Goal: Task Accomplishment & Management: Manage account settings

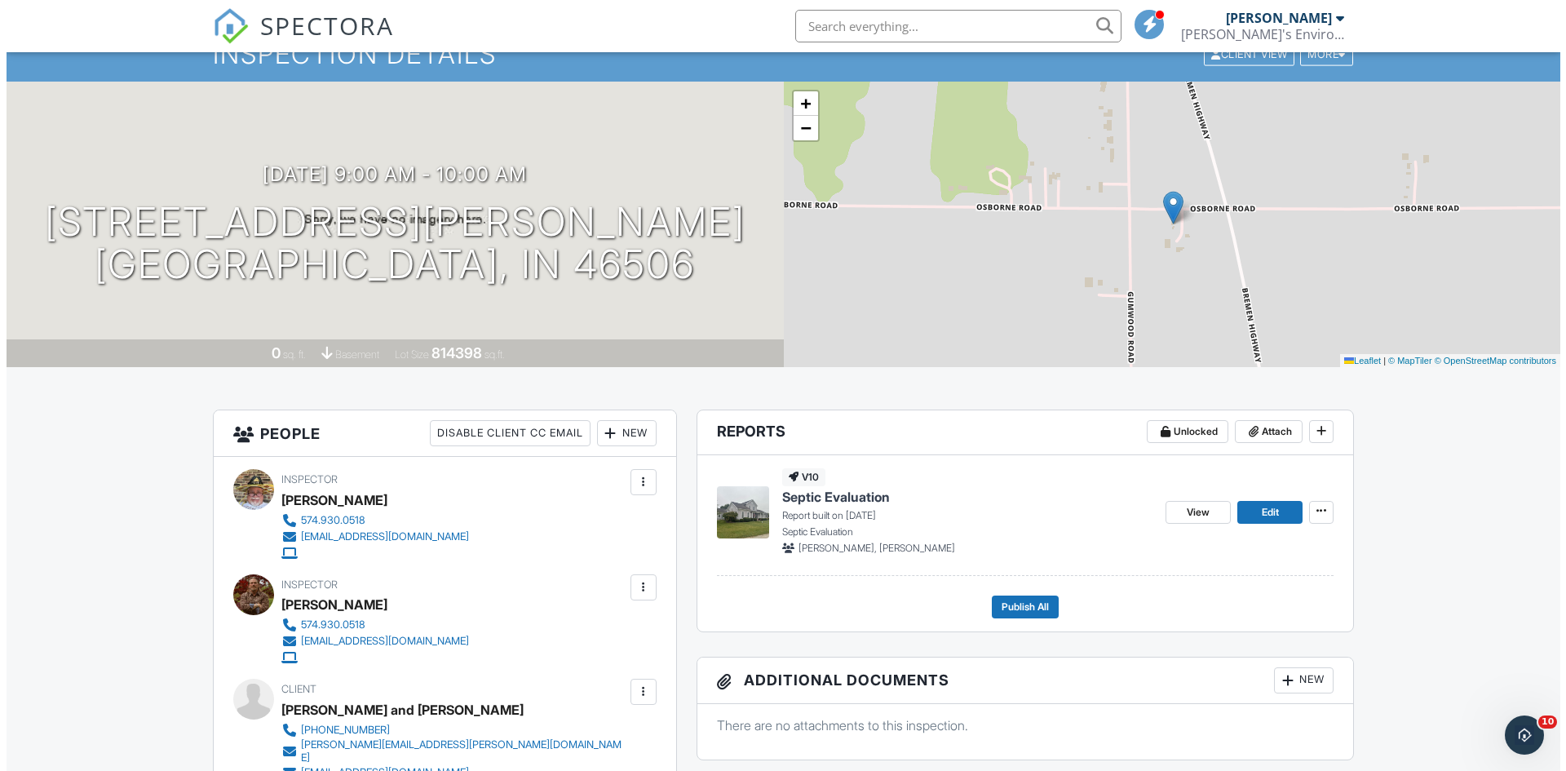
scroll to position [163, 0]
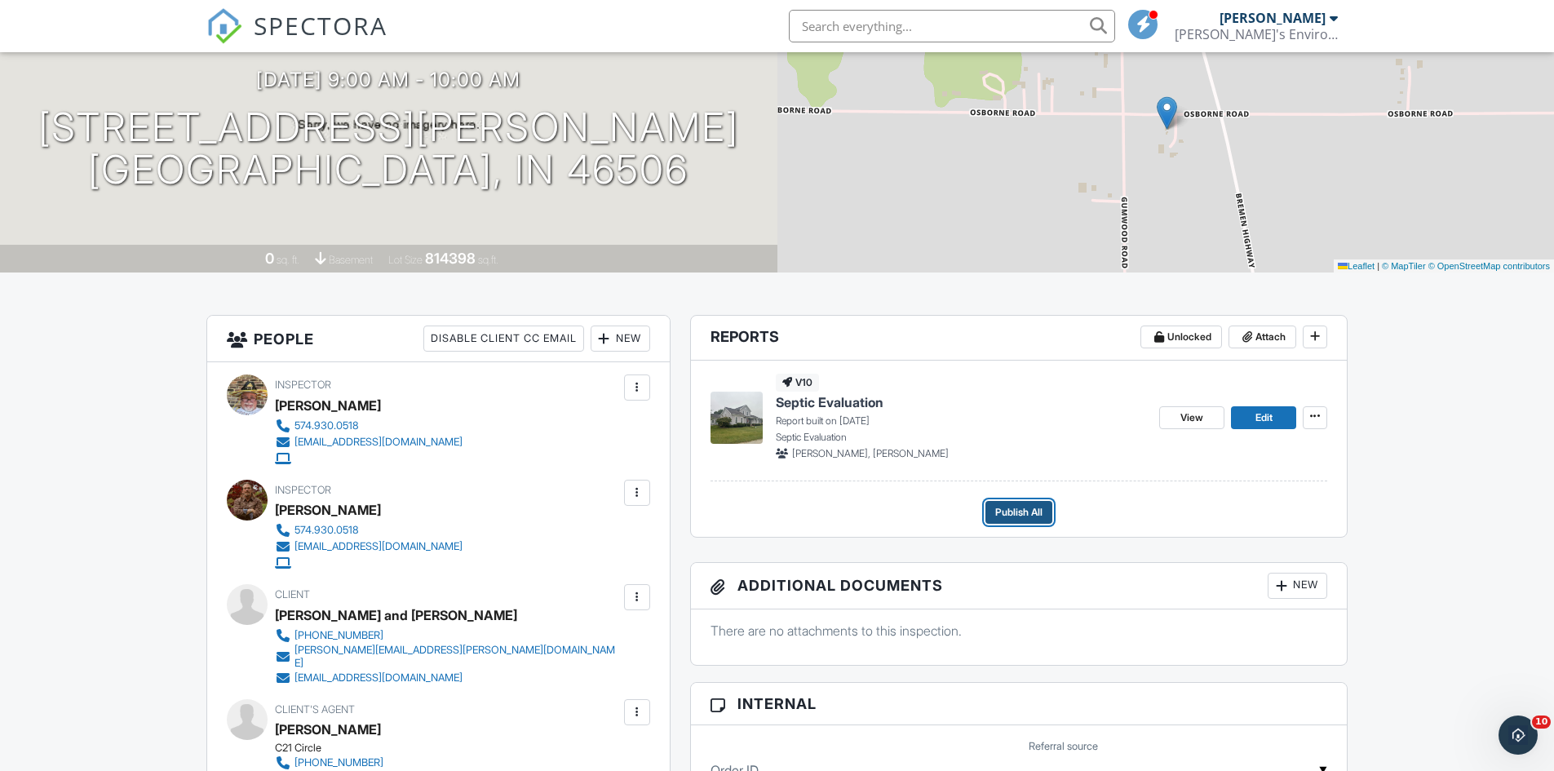
click at [1020, 508] on span "Publish All" at bounding box center [1018, 512] width 47 height 16
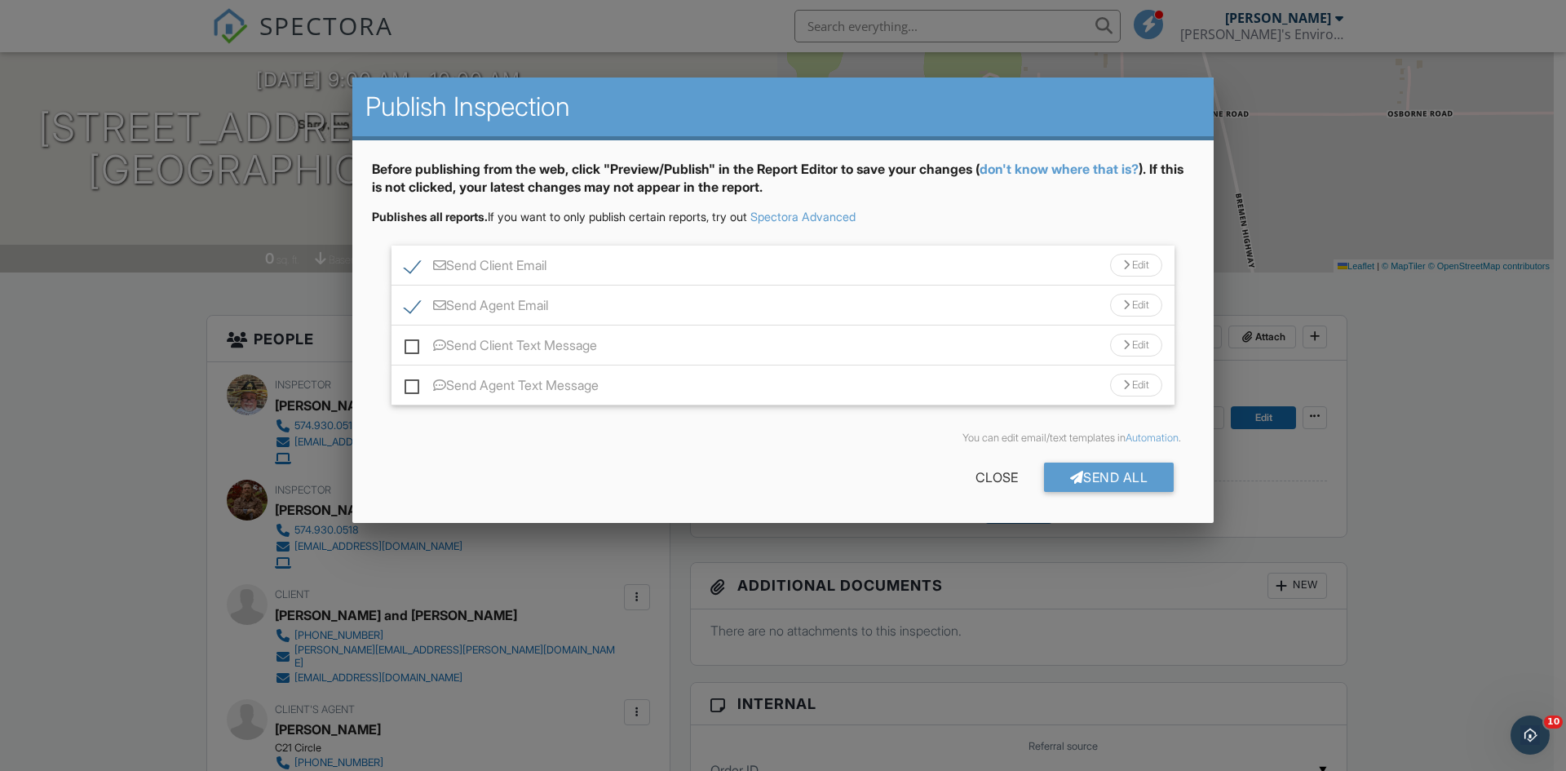
click at [411, 259] on label "Send Client Email" at bounding box center [476, 268] width 142 height 20
checkbox input "false"
click at [406, 297] on div "Send Agent Email Edit" at bounding box center [783, 305] width 783 height 40
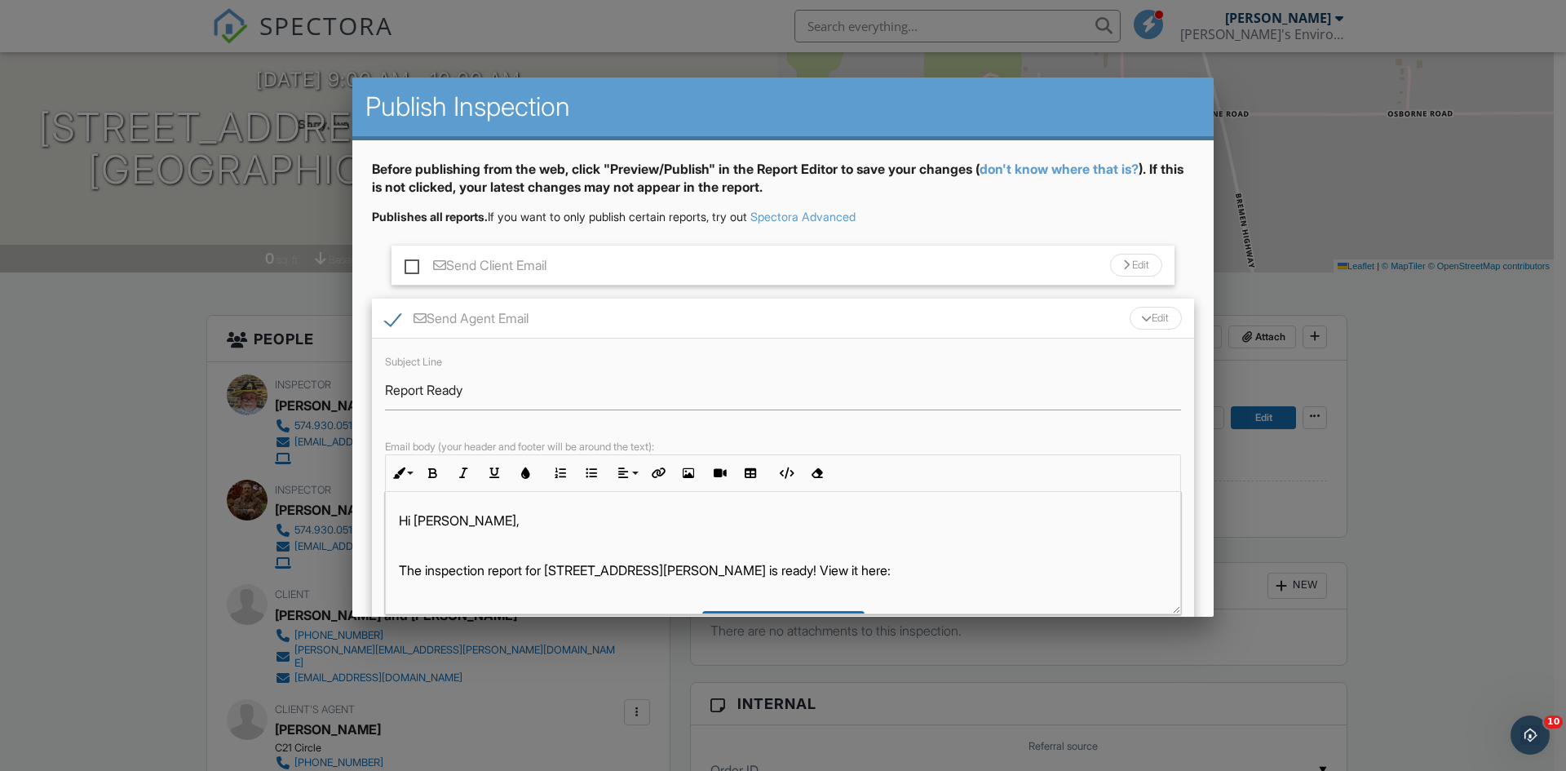
click at [397, 321] on label "Send Agent Email" at bounding box center [457, 321] width 144 height 20
checkbox input "false"
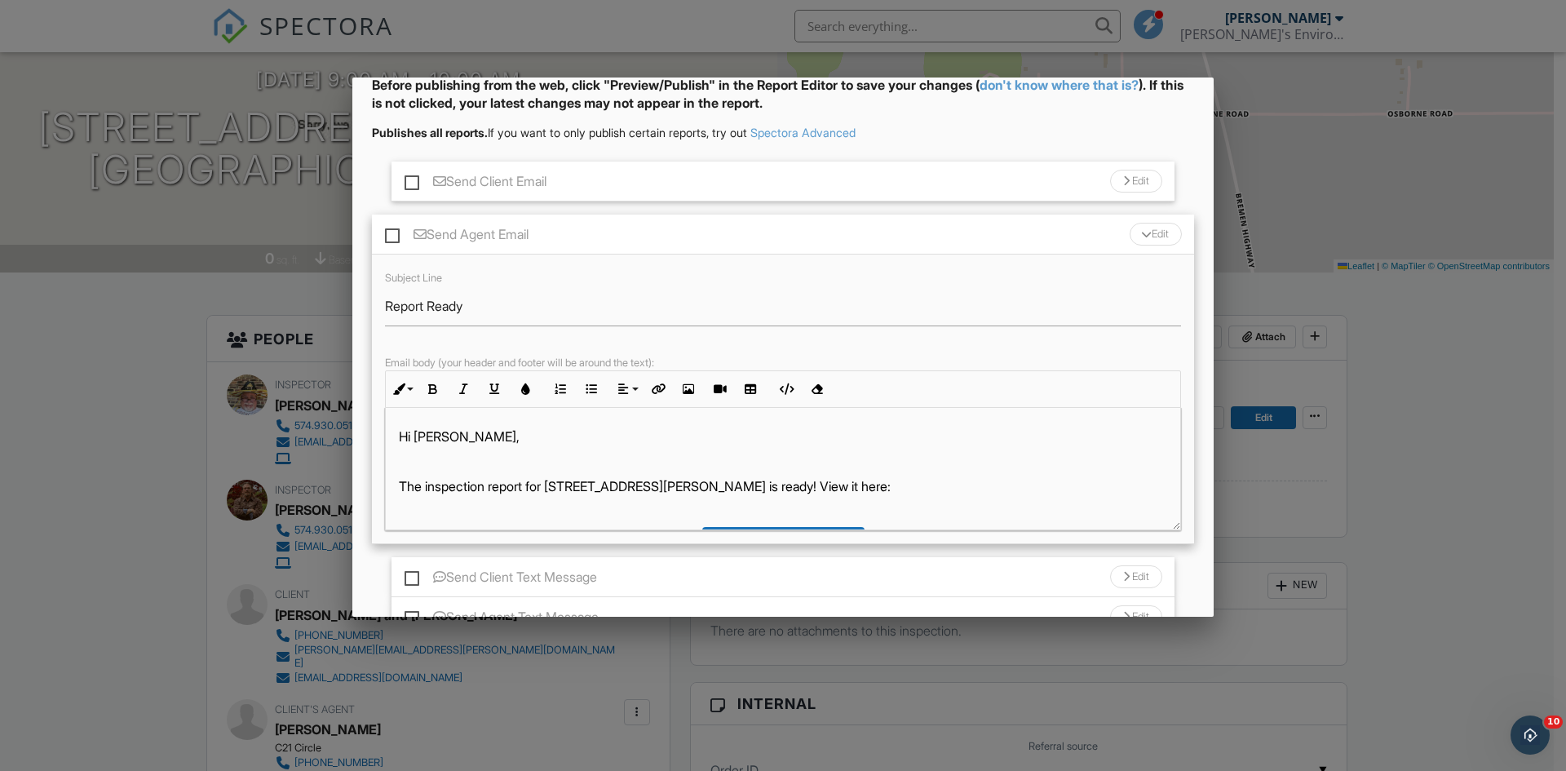
scroll to position [222, 0]
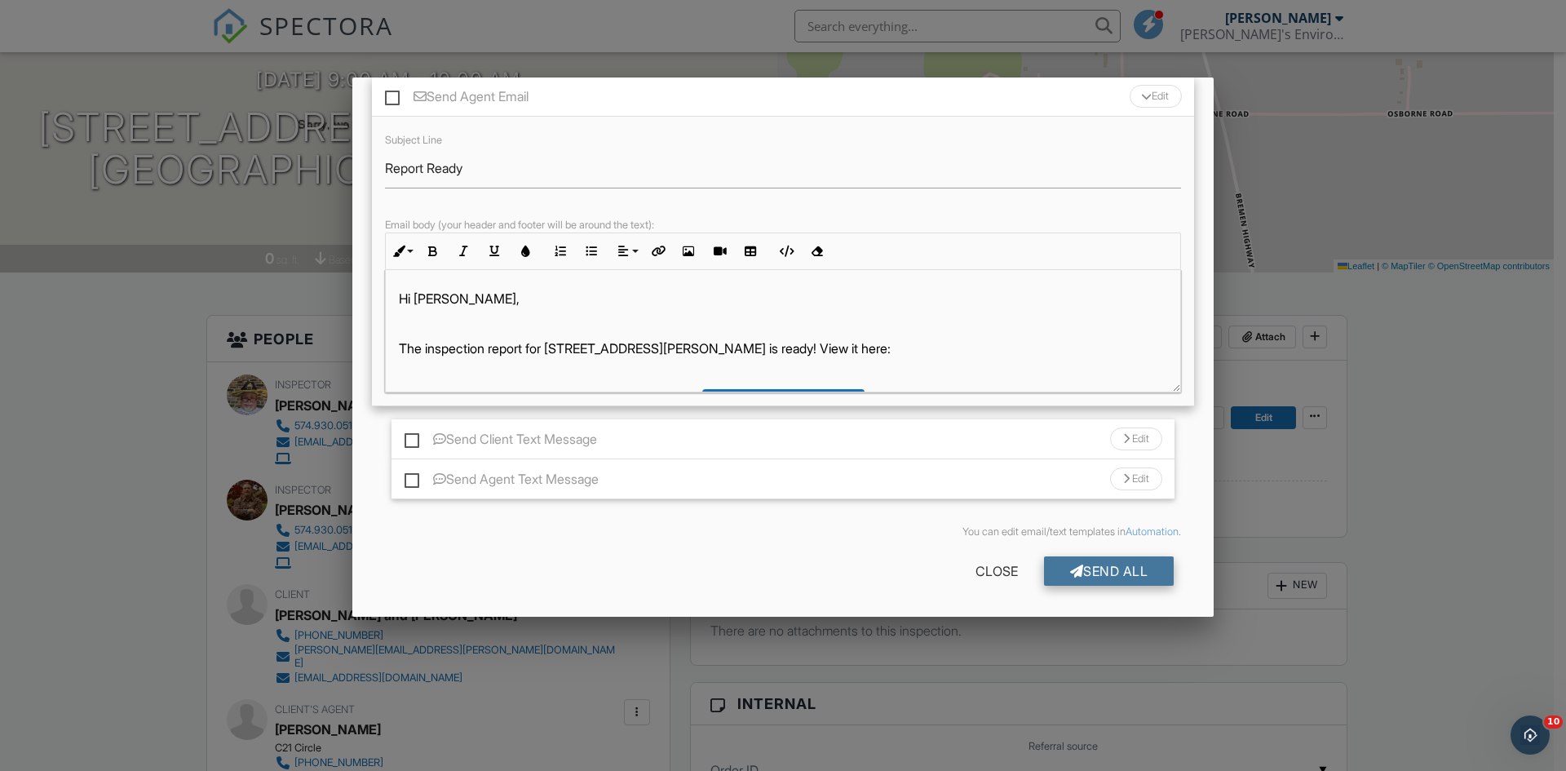
click at [1113, 568] on div "Send All" at bounding box center [1109, 570] width 131 height 29
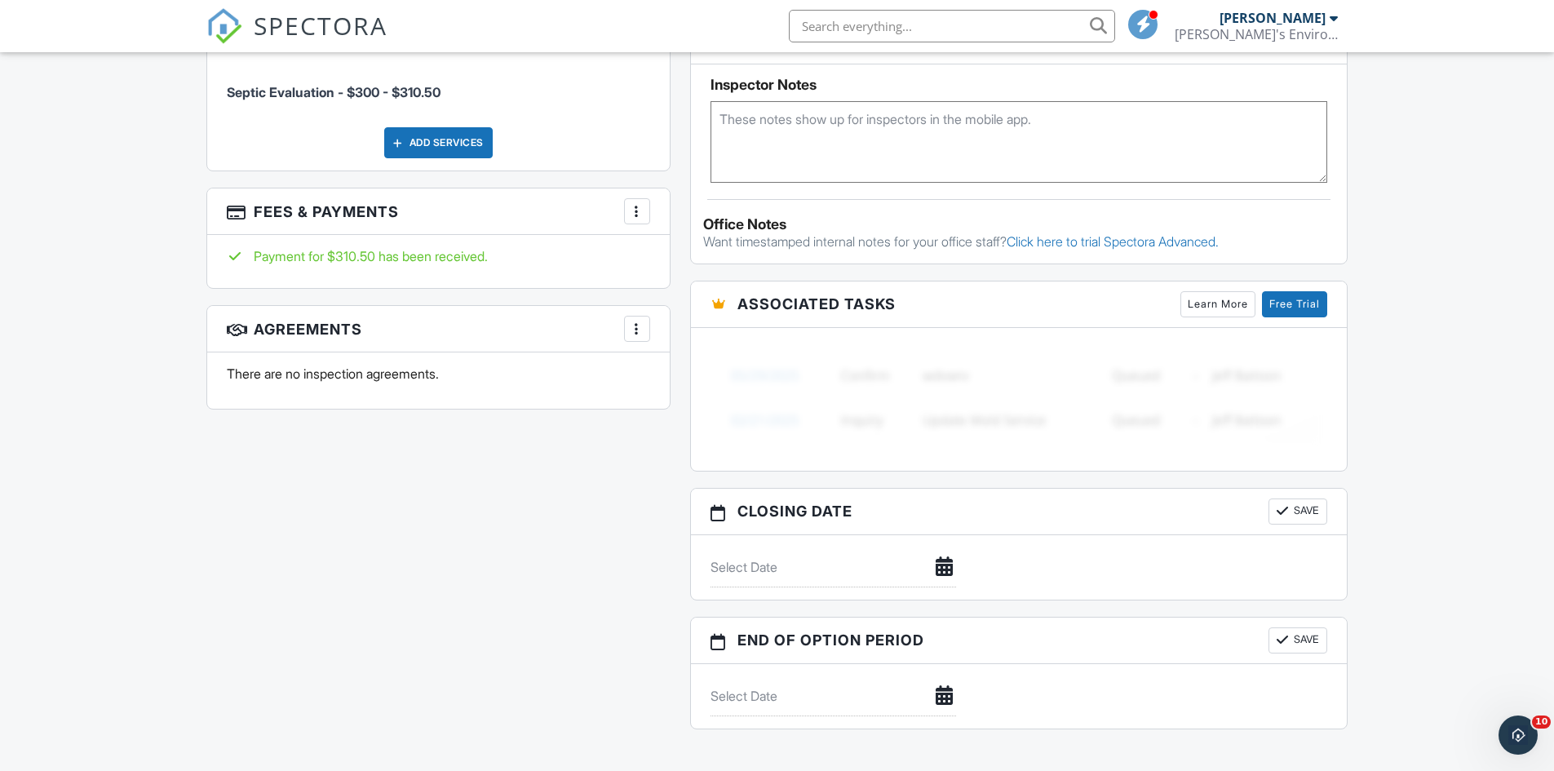
click at [635, 203] on div at bounding box center [637, 211] width 16 height 16
click at [678, 330] on li "View Invoice" at bounding box center [719, 342] width 170 height 41
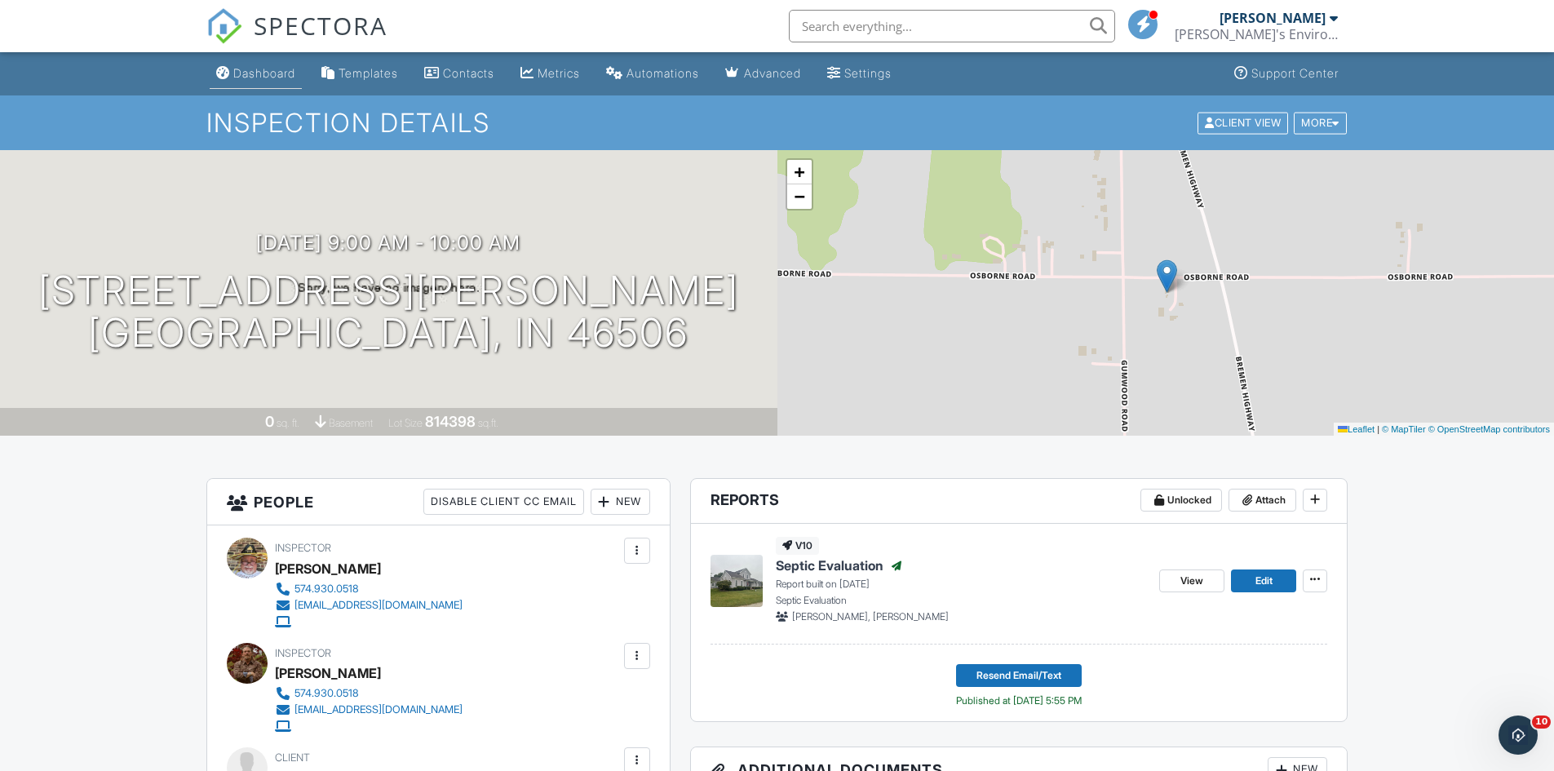
click at [241, 79] on div "Dashboard" at bounding box center [264, 73] width 62 height 14
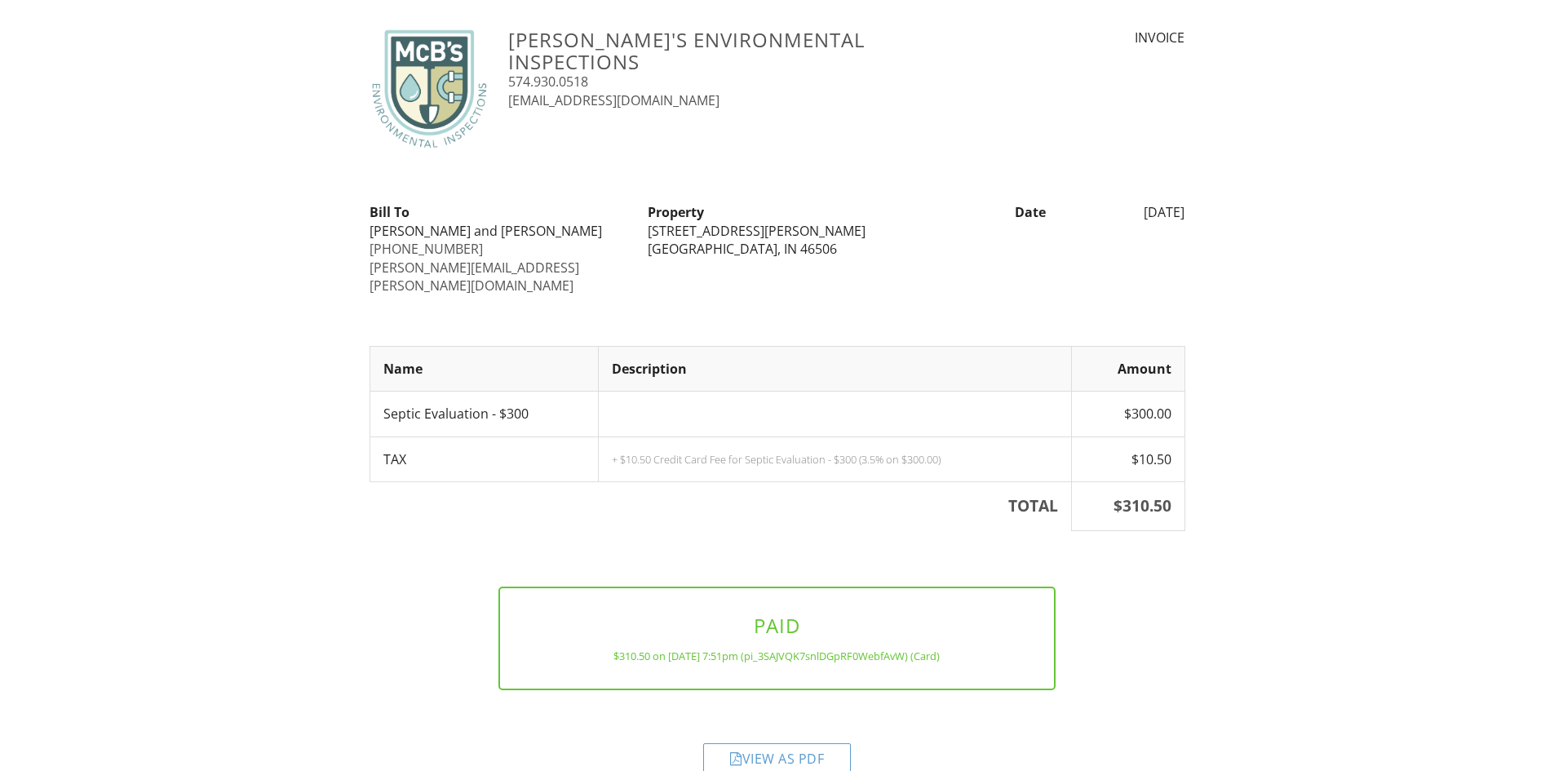
scroll to position [34, 0]
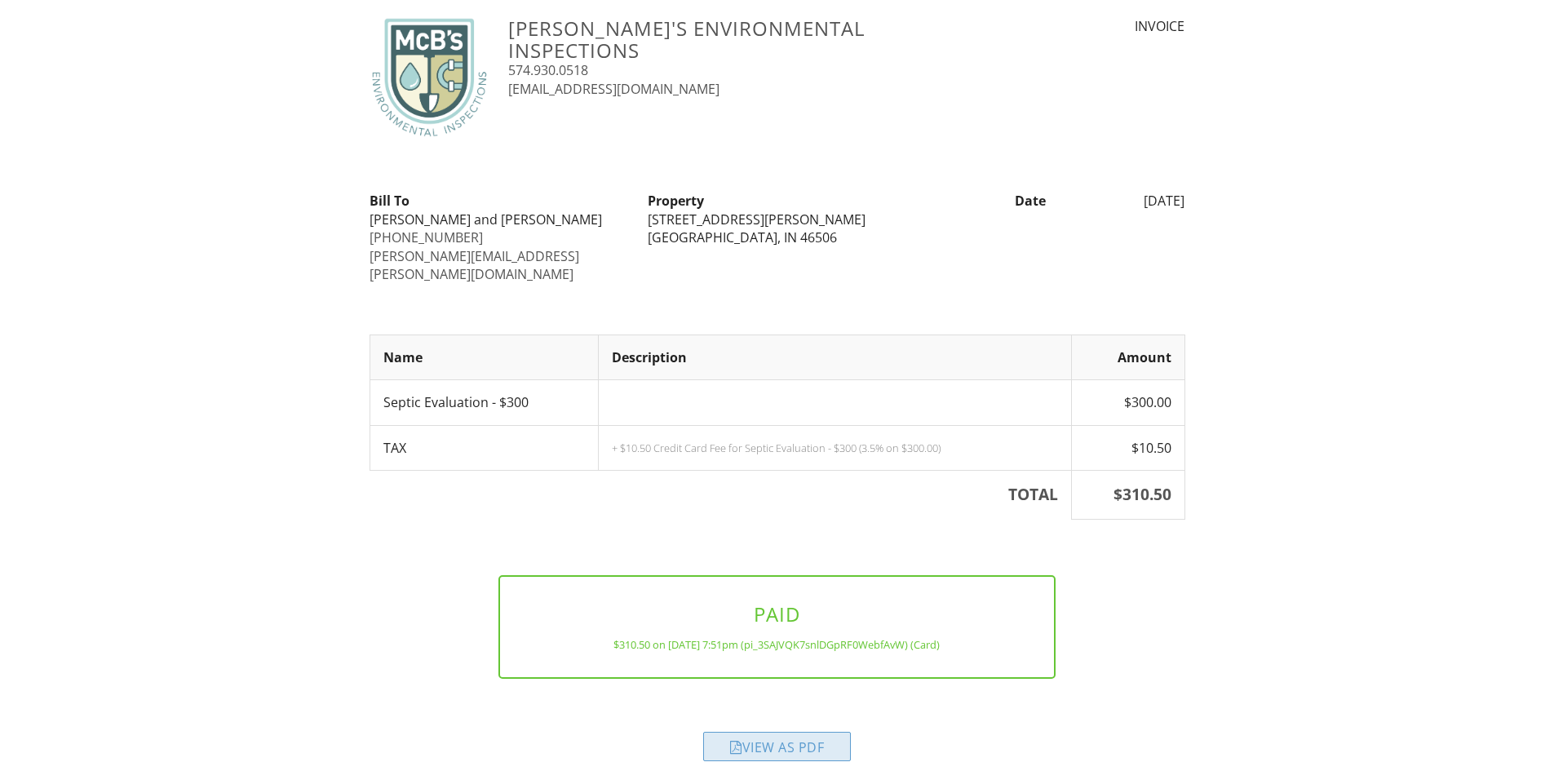
click at [783, 732] on div "View as PDF" at bounding box center [777, 746] width 148 height 29
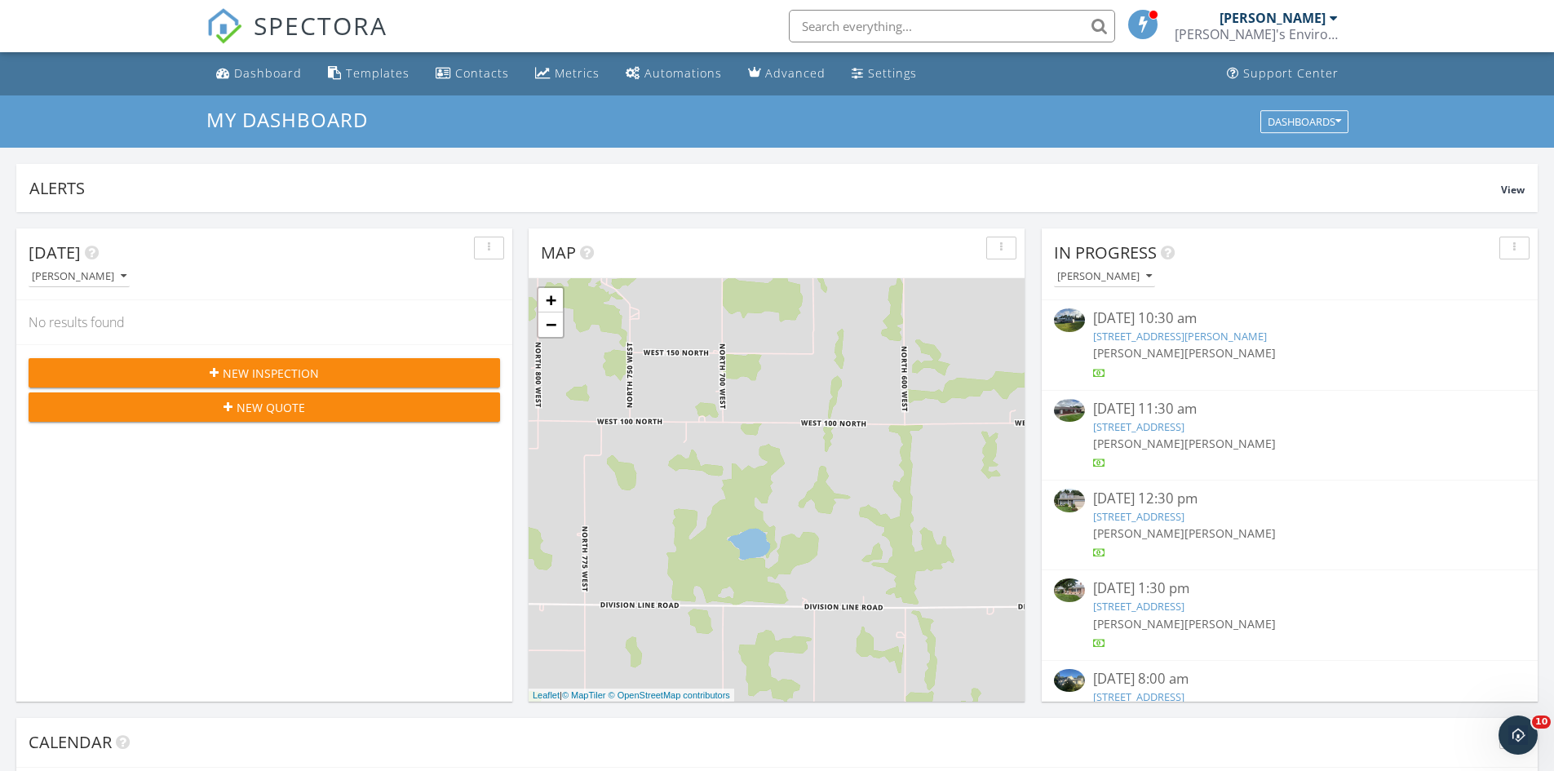
click at [1175, 336] on link "63954 Co Rd 15, Goshen, IN 46526" at bounding box center [1180, 336] width 174 height 15
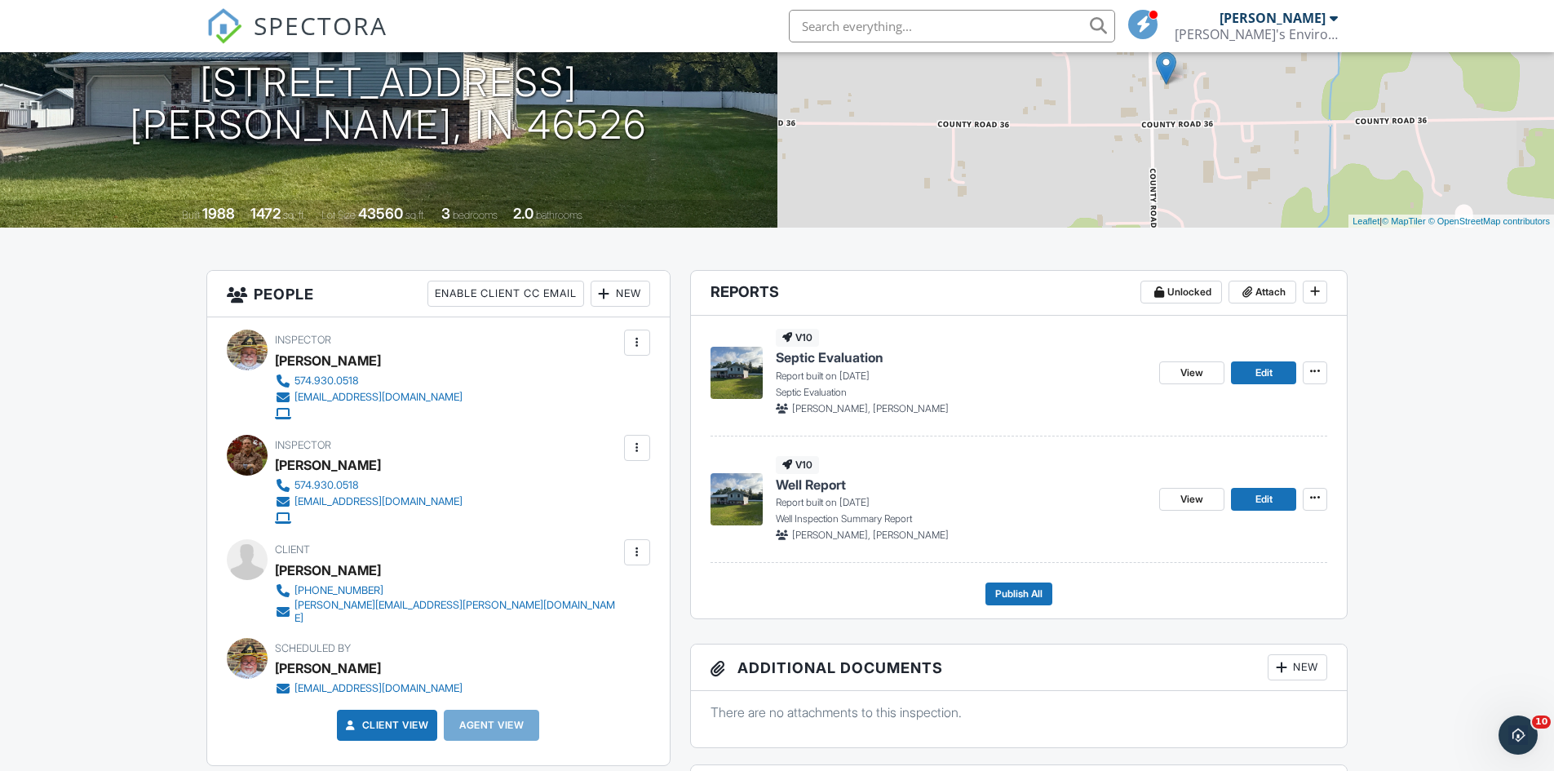
scroll to position [245, 0]
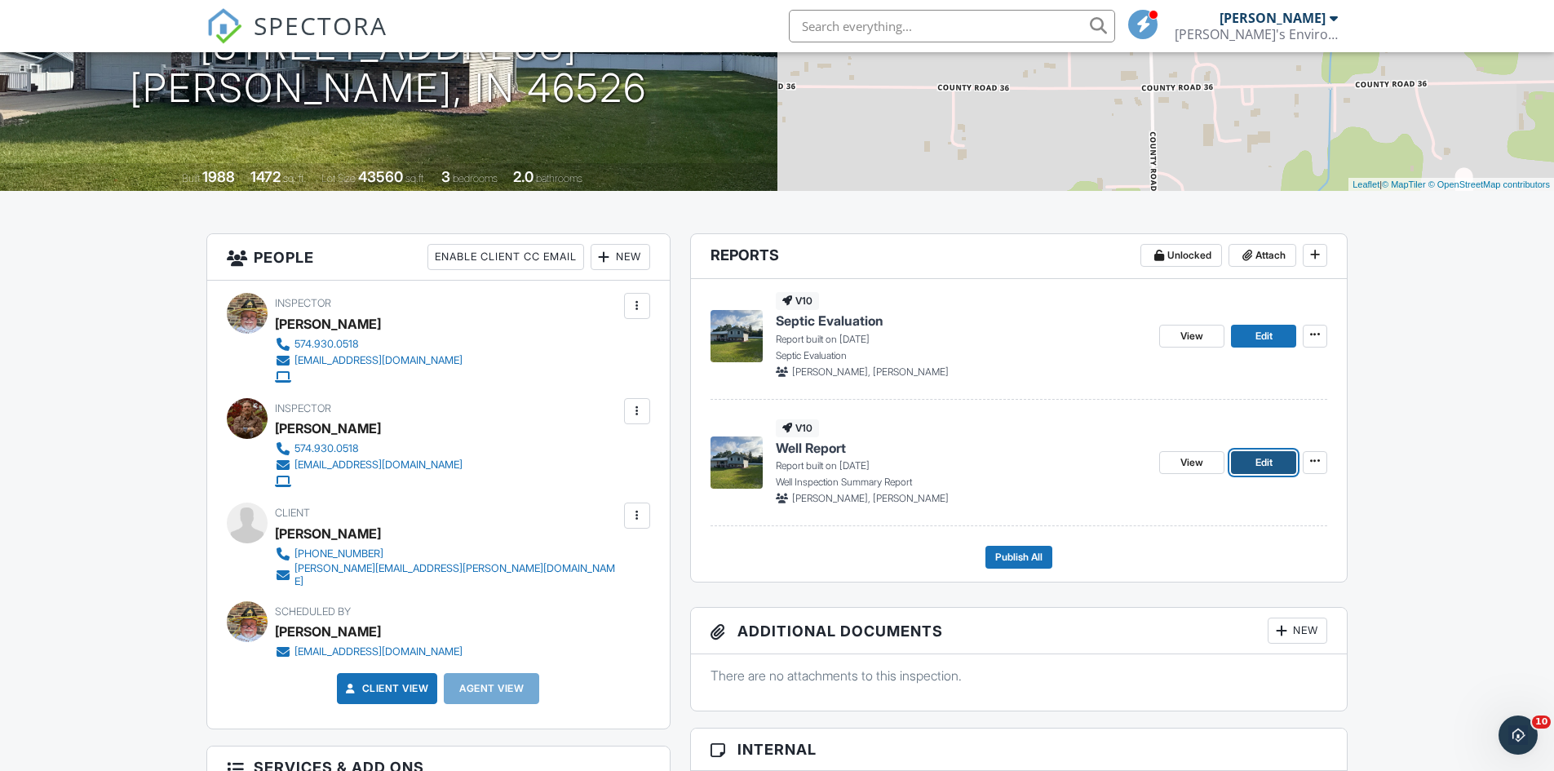
click at [1266, 459] on span "Edit" at bounding box center [1263, 462] width 17 height 16
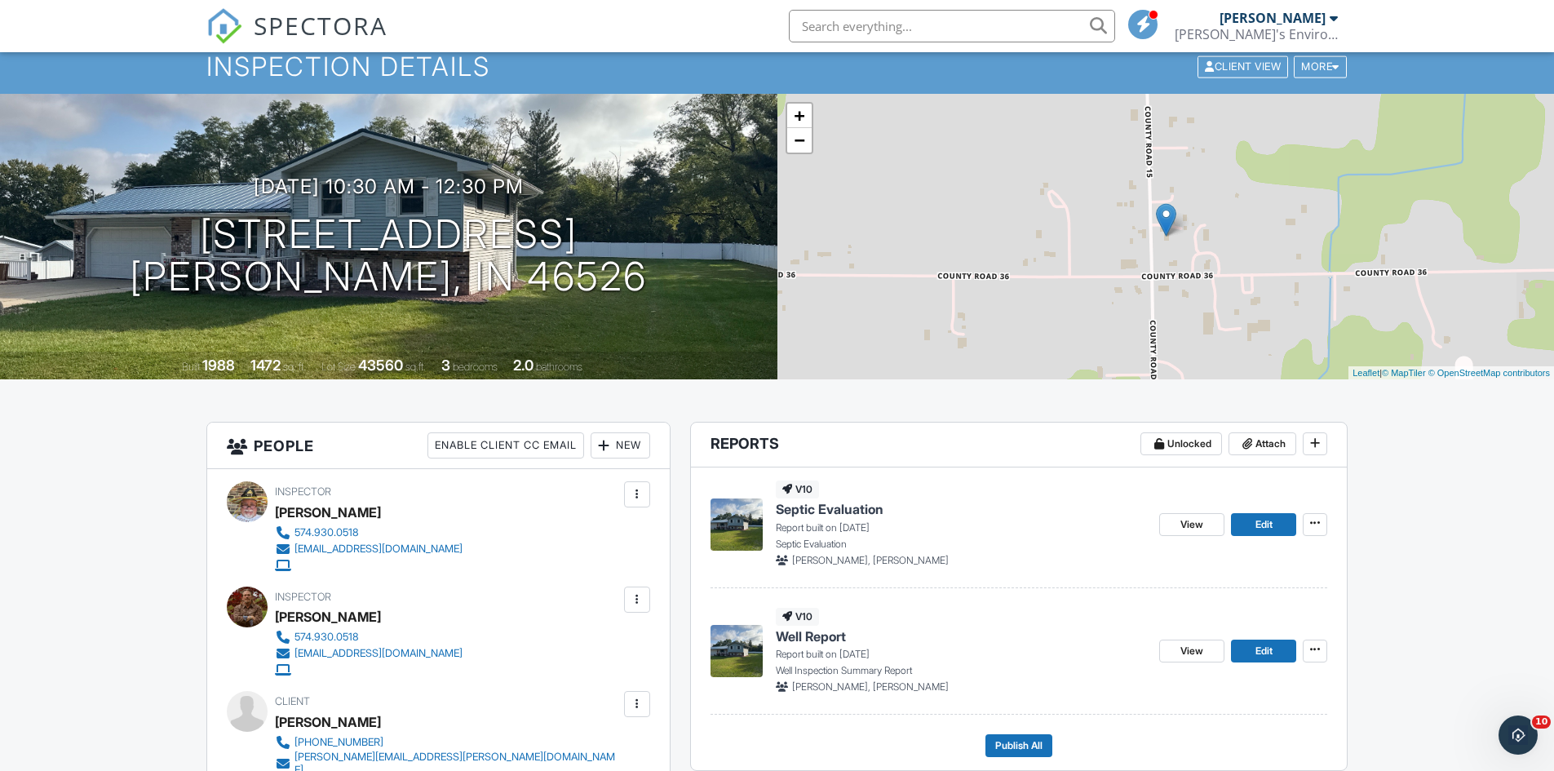
scroll to position [82, 0]
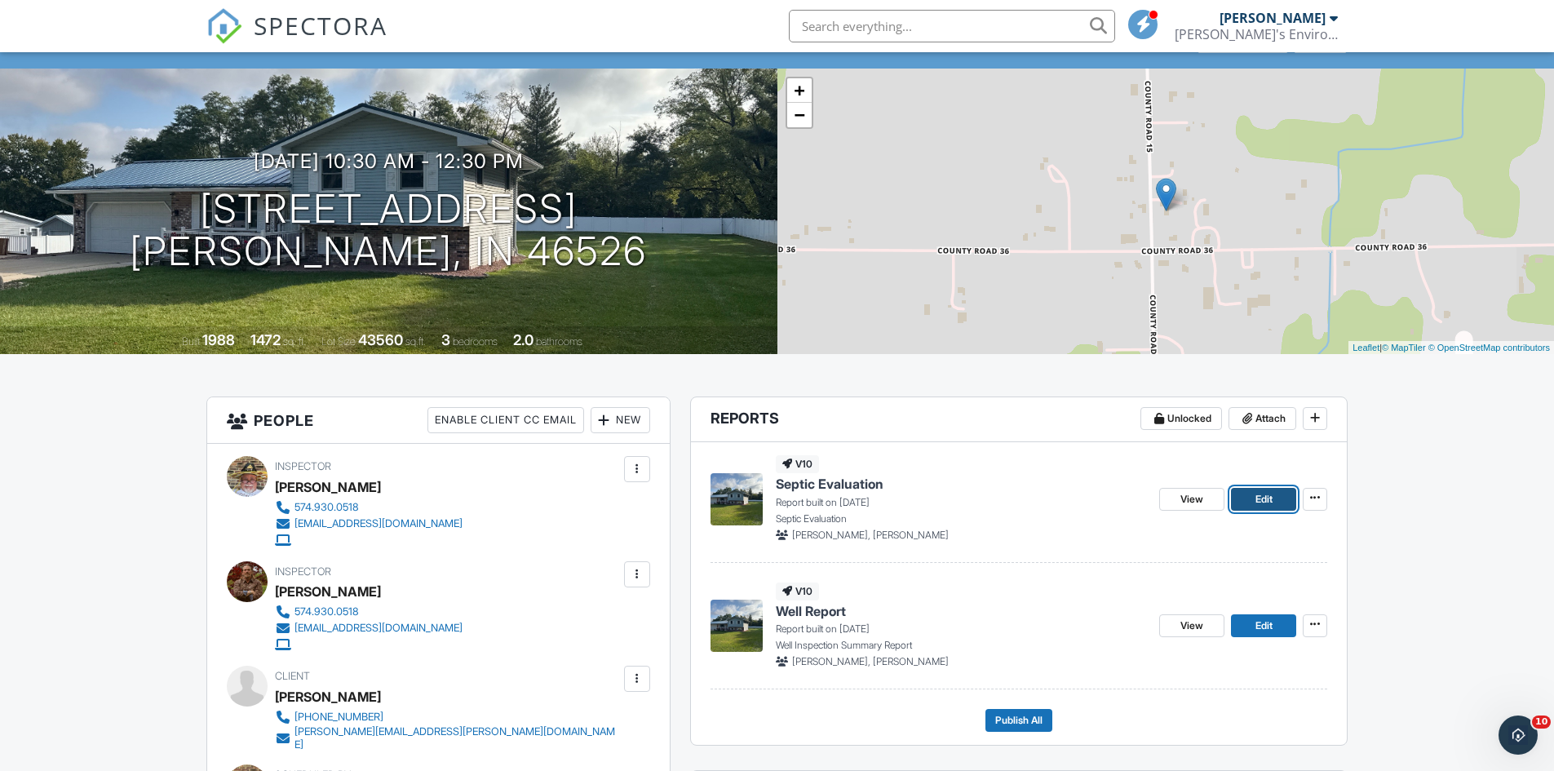
click at [1271, 501] on span "Edit" at bounding box center [1263, 499] width 17 height 16
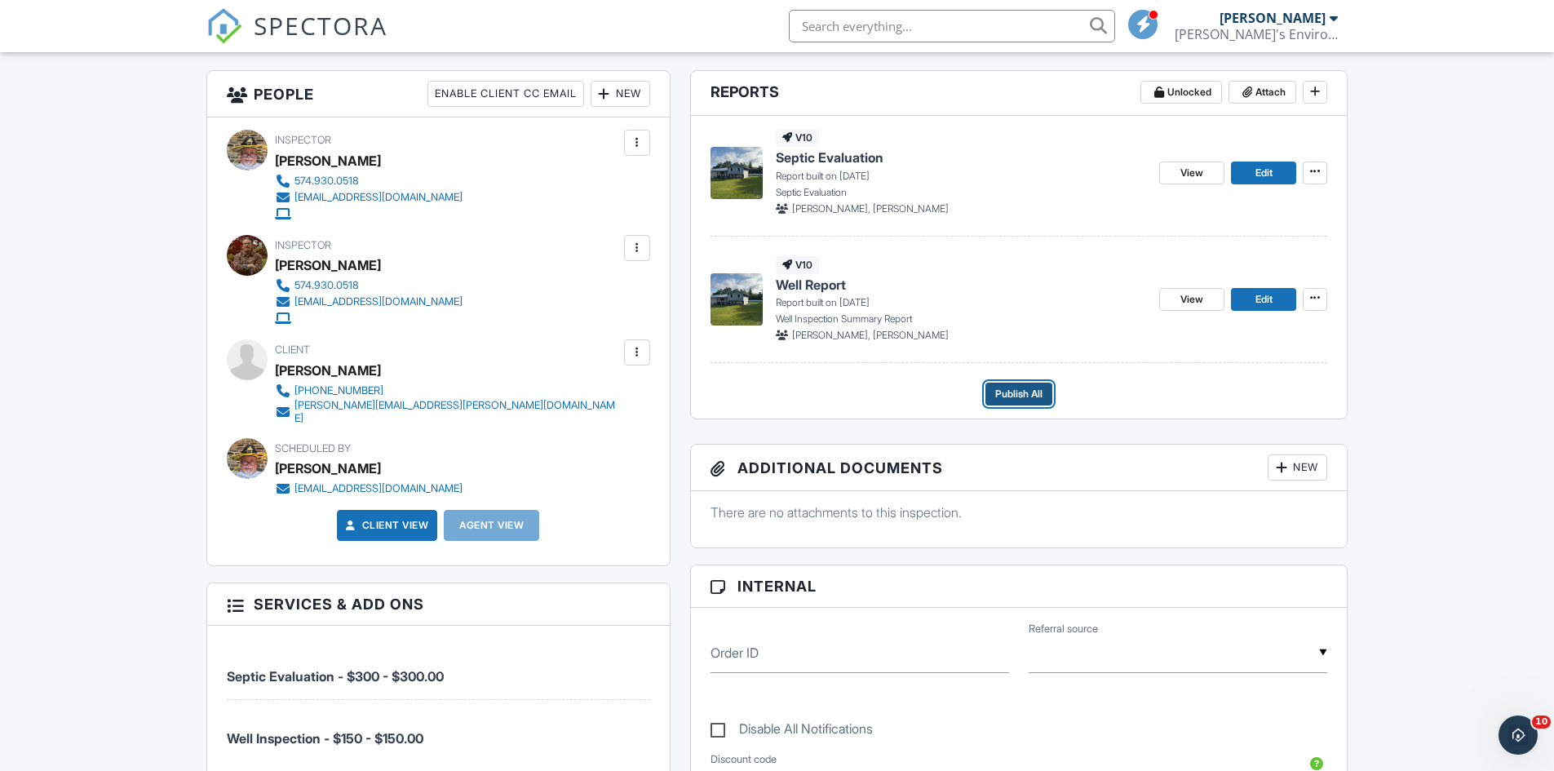
click at [1029, 386] on span "Publish All" at bounding box center [1018, 394] width 47 height 16
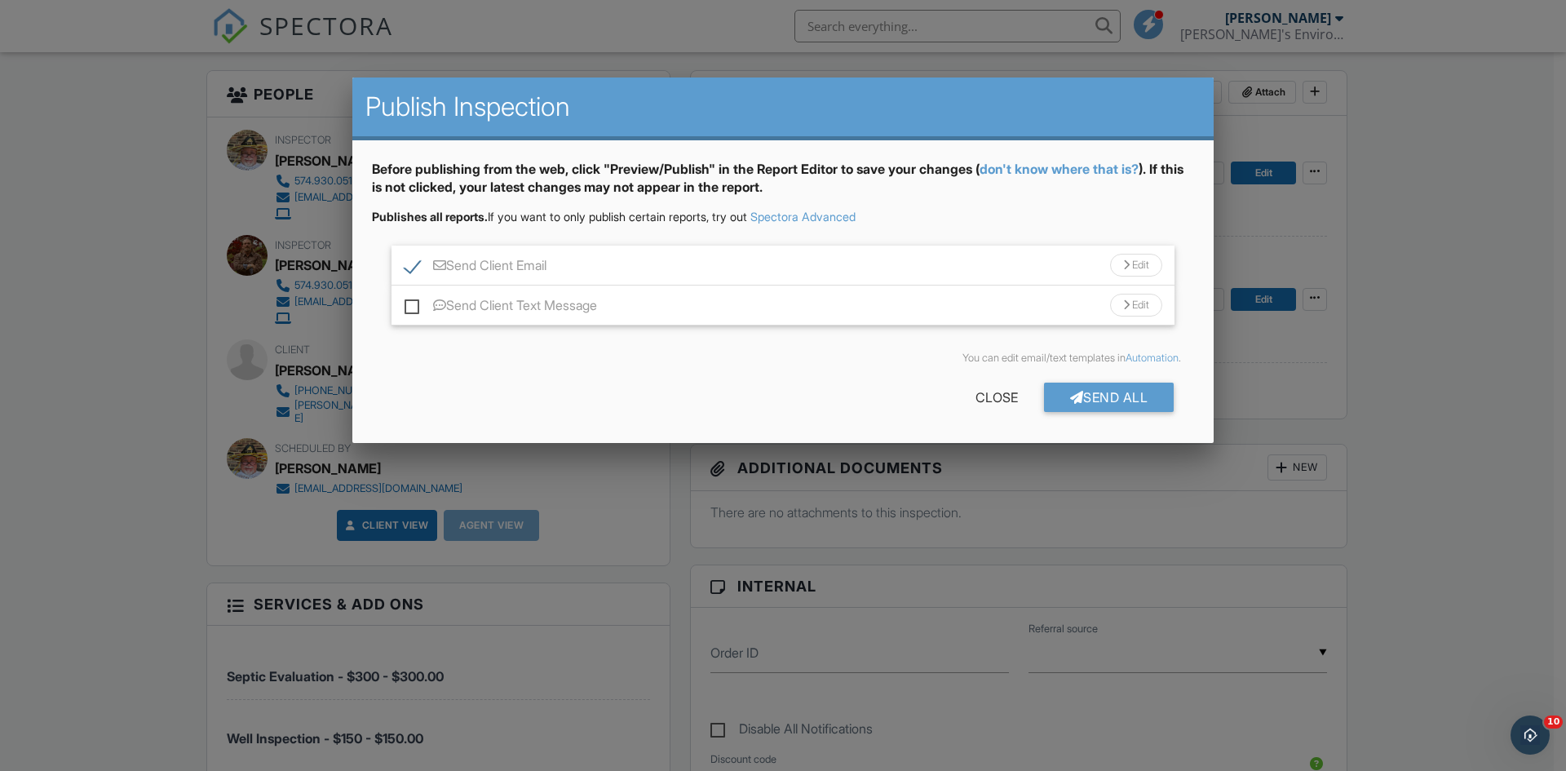
click at [414, 266] on label "Send Client Email" at bounding box center [476, 268] width 142 height 20
checkbox input "false"
click at [1099, 393] on div "Send All" at bounding box center [1109, 397] width 131 height 29
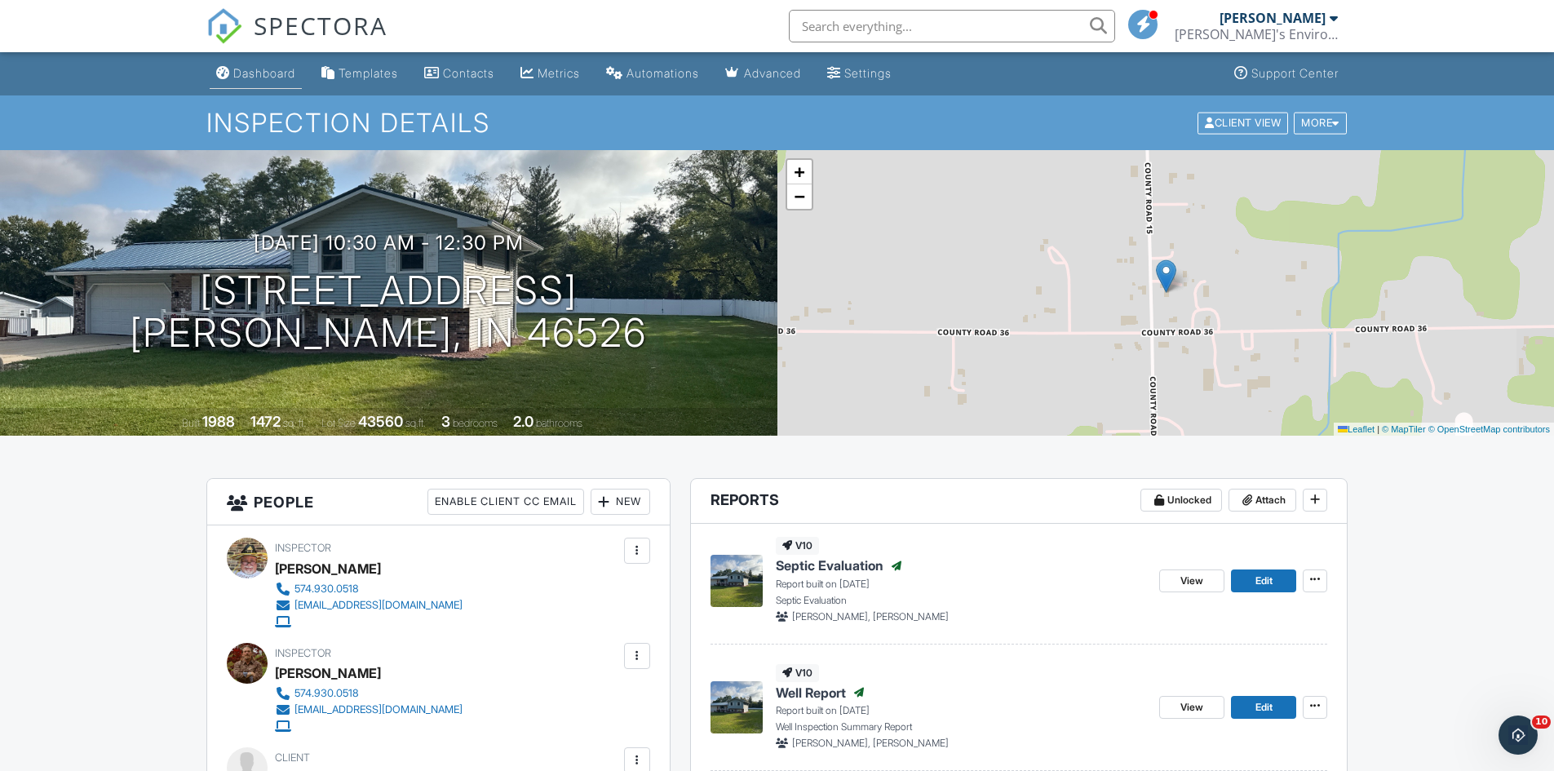
click at [273, 67] on div "Dashboard" at bounding box center [264, 73] width 62 height 14
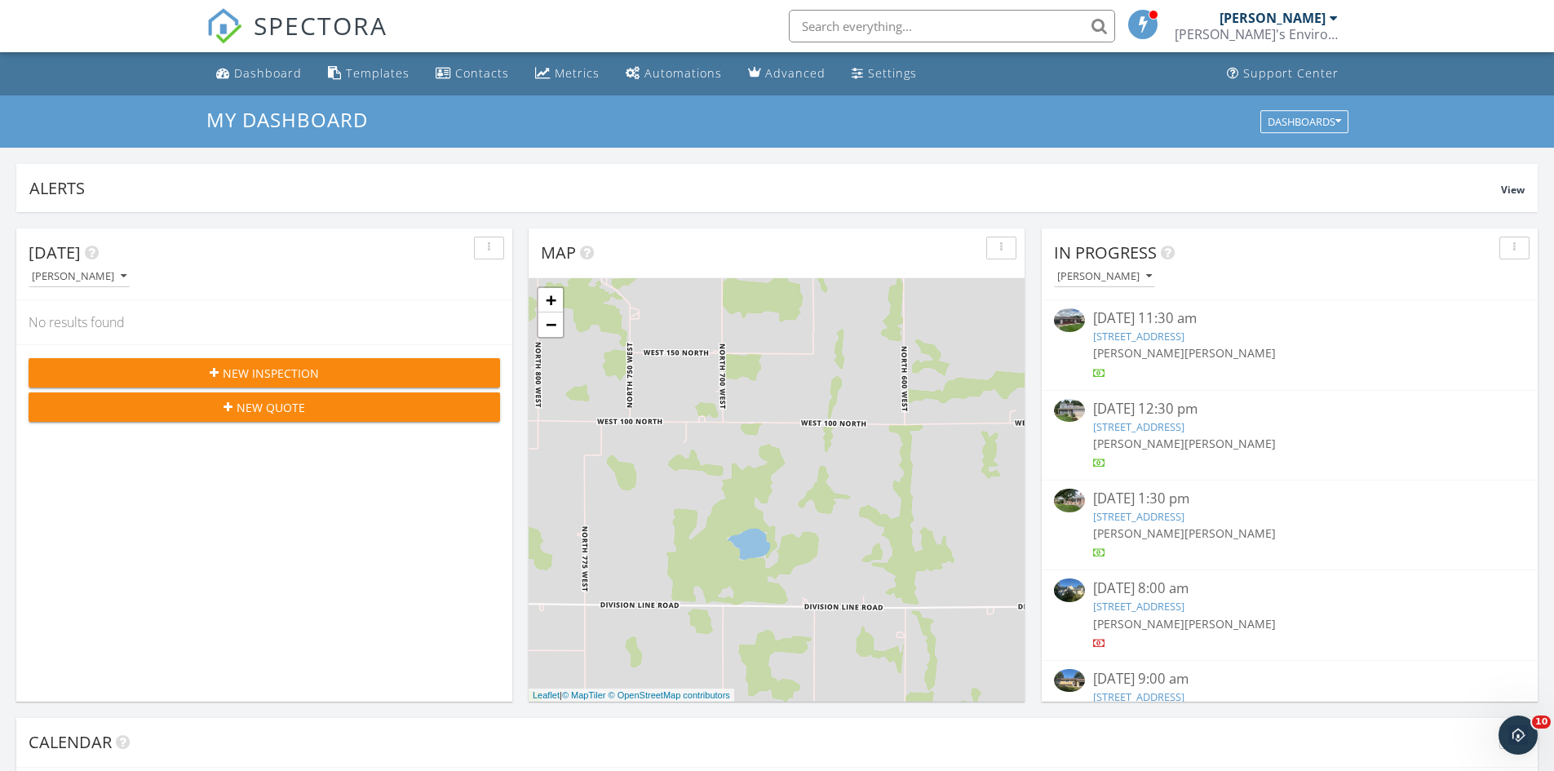
click at [1175, 421] on link "[STREET_ADDRESS]" at bounding box center [1138, 426] width 91 height 15
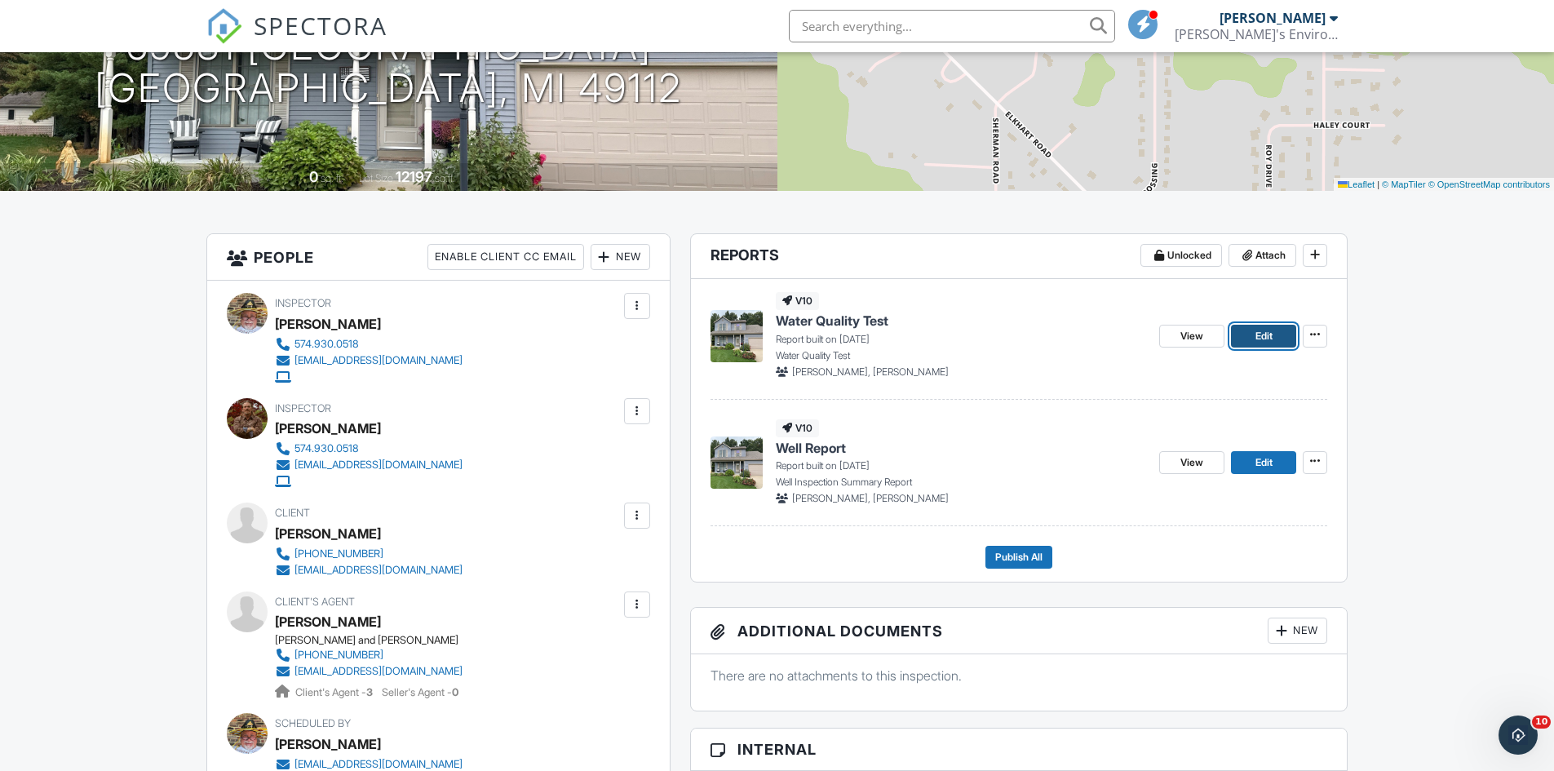
click at [1259, 331] on span "Edit" at bounding box center [1263, 336] width 17 height 16
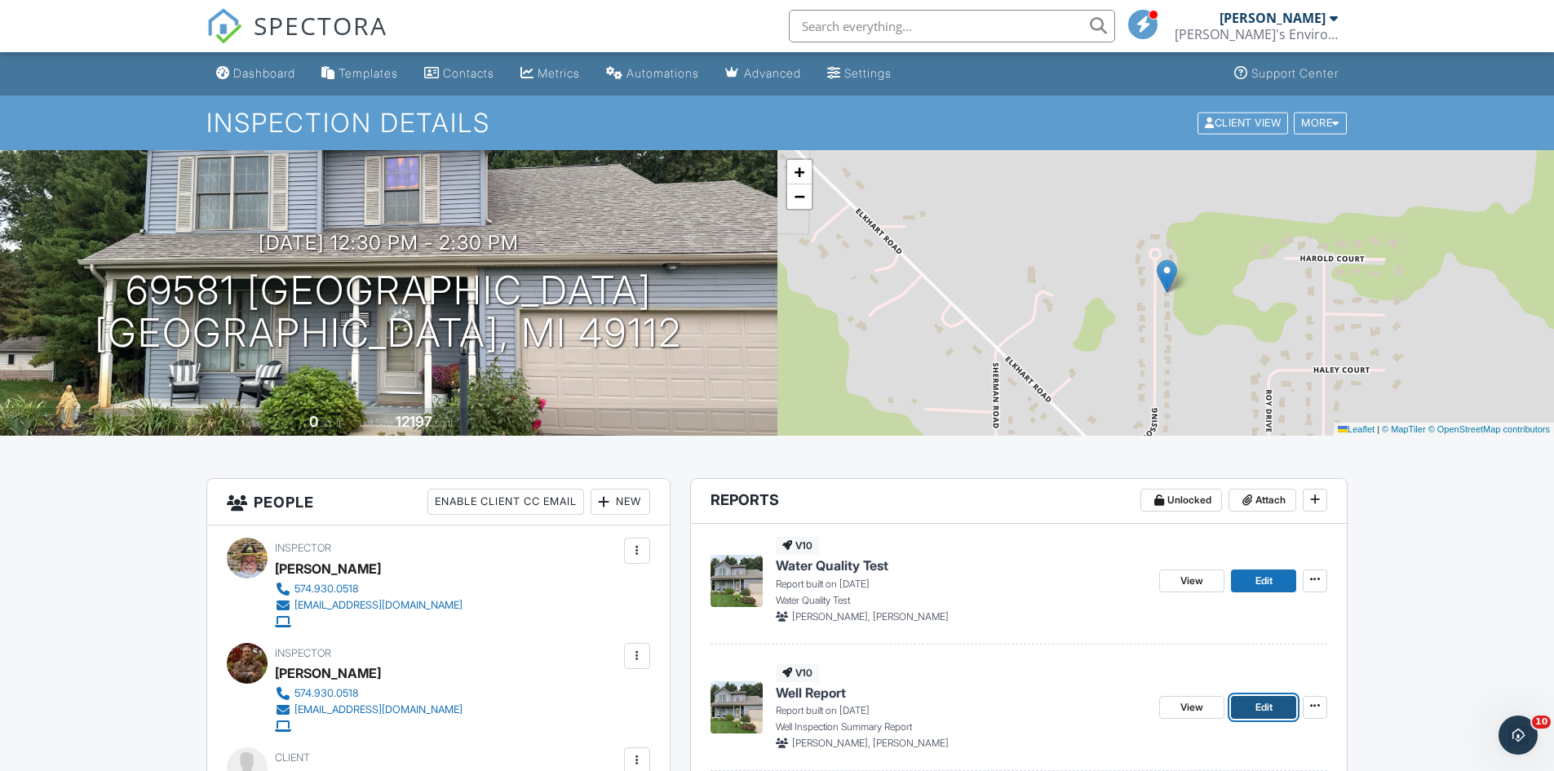
click at [1269, 708] on span "Edit" at bounding box center [1263, 707] width 17 height 16
drag, startPoint x: 680, startPoint y: 363, endPoint x: 684, endPoint y: 380, distance: 17.6
click at [684, 380] on div "09/25/2025 12:30 pm - 2:30 pm 69581 Fox Crossing Edwardsburg, MI 49112 0 sq. ft…" at bounding box center [388, 292] width 777 height 285
click at [688, 269] on div "09/25/2025 12:30 pm - 2:30 pm 69581 Fox Crossing Edwardsburg, MI 49112" at bounding box center [388, 293] width 777 height 123
click at [740, 573] on img at bounding box center [736, 581] width 52 height 52
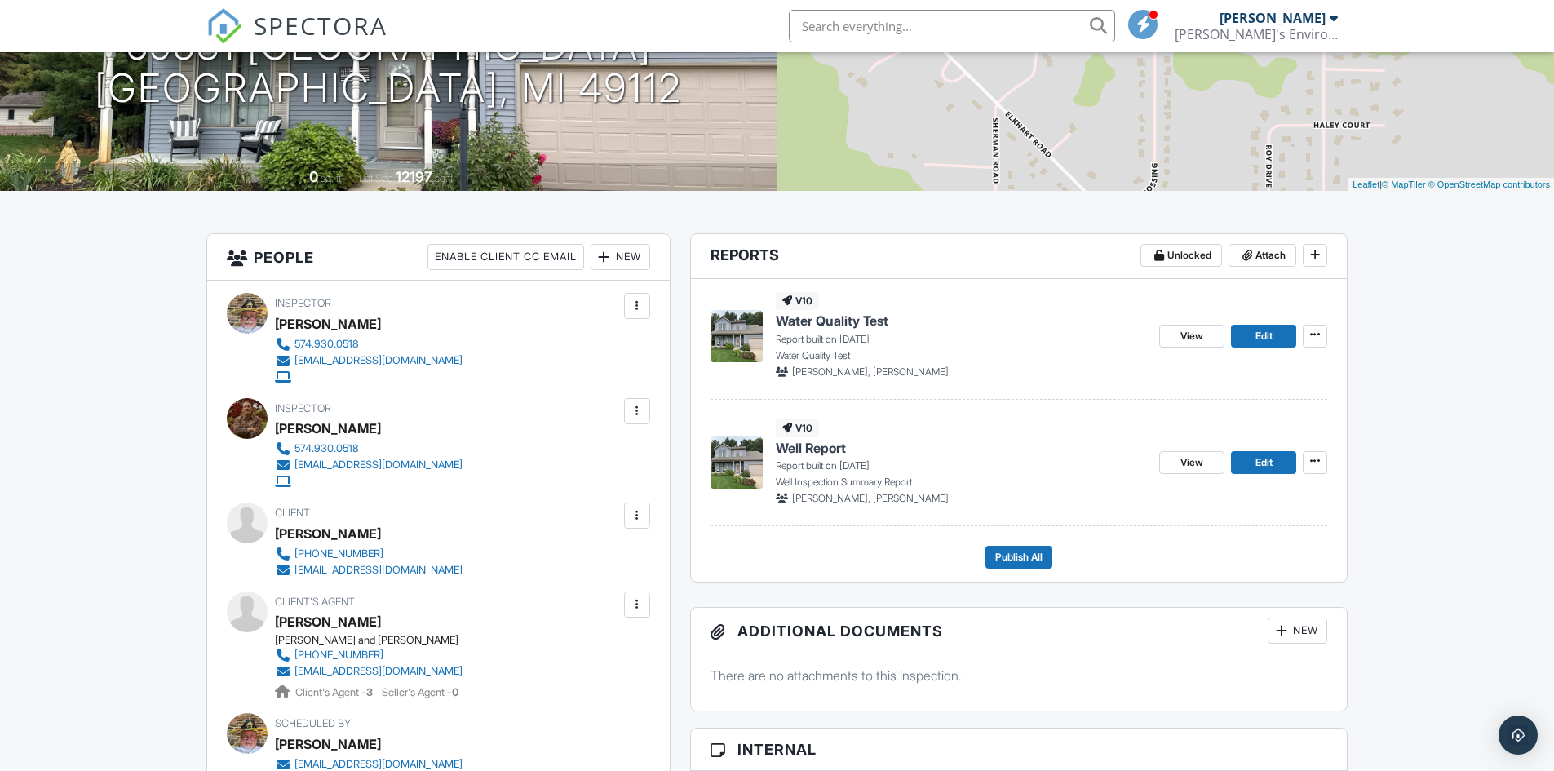
click at [717, 454] on img at bounding box center [736, 462] width 52 height 52
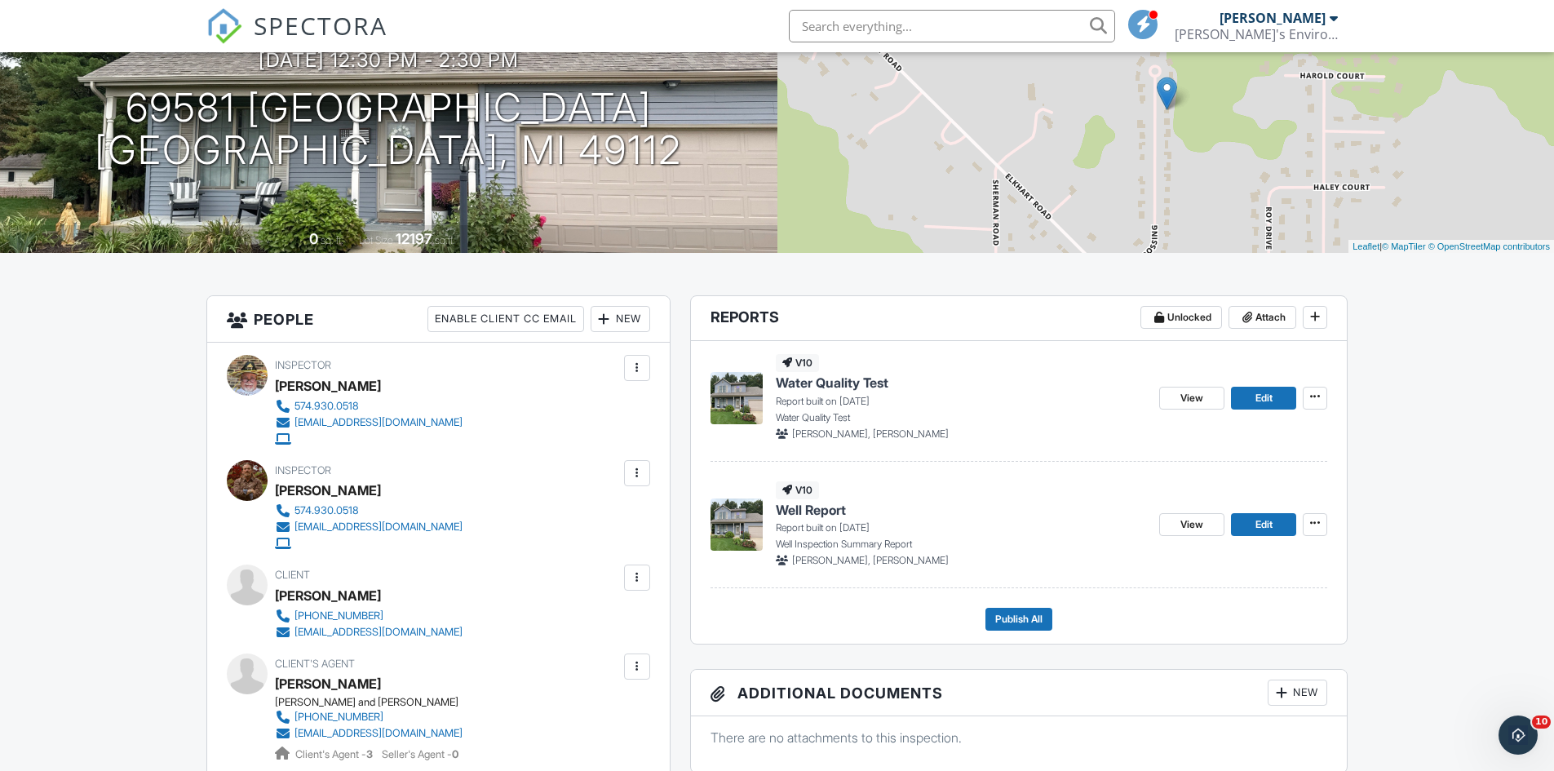
scroll to position [163, 0]
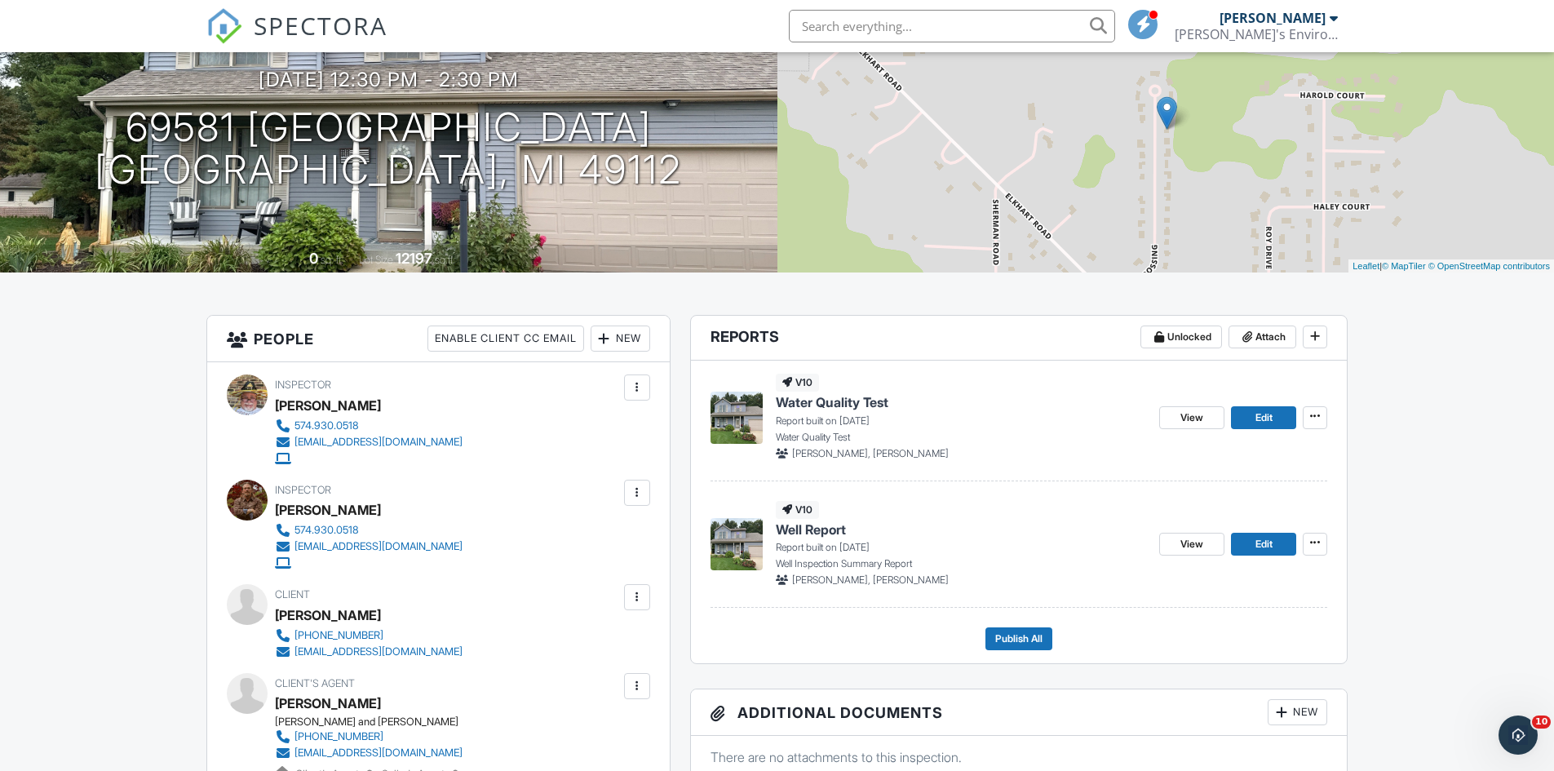
click at [728, 415] on img at bounding box center [736, 418] width 52 height 52
click at [1005, 638] on span "Publish All" at bounding box center [1018, 638] width 47 height 16
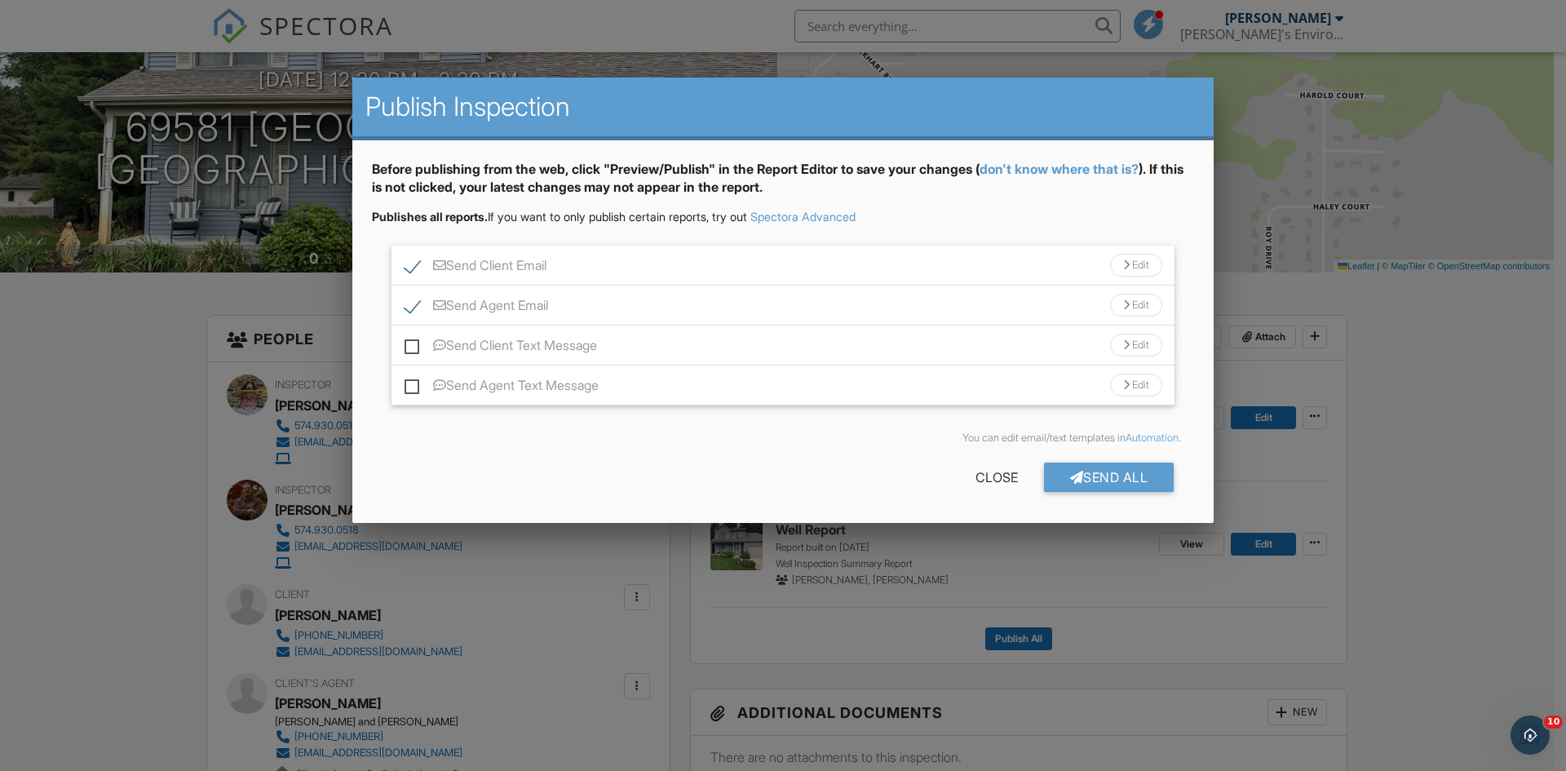
click at [399, 311] on div "Send Agent Email Edit" at bounding box center [783, 305] width 783 height 40
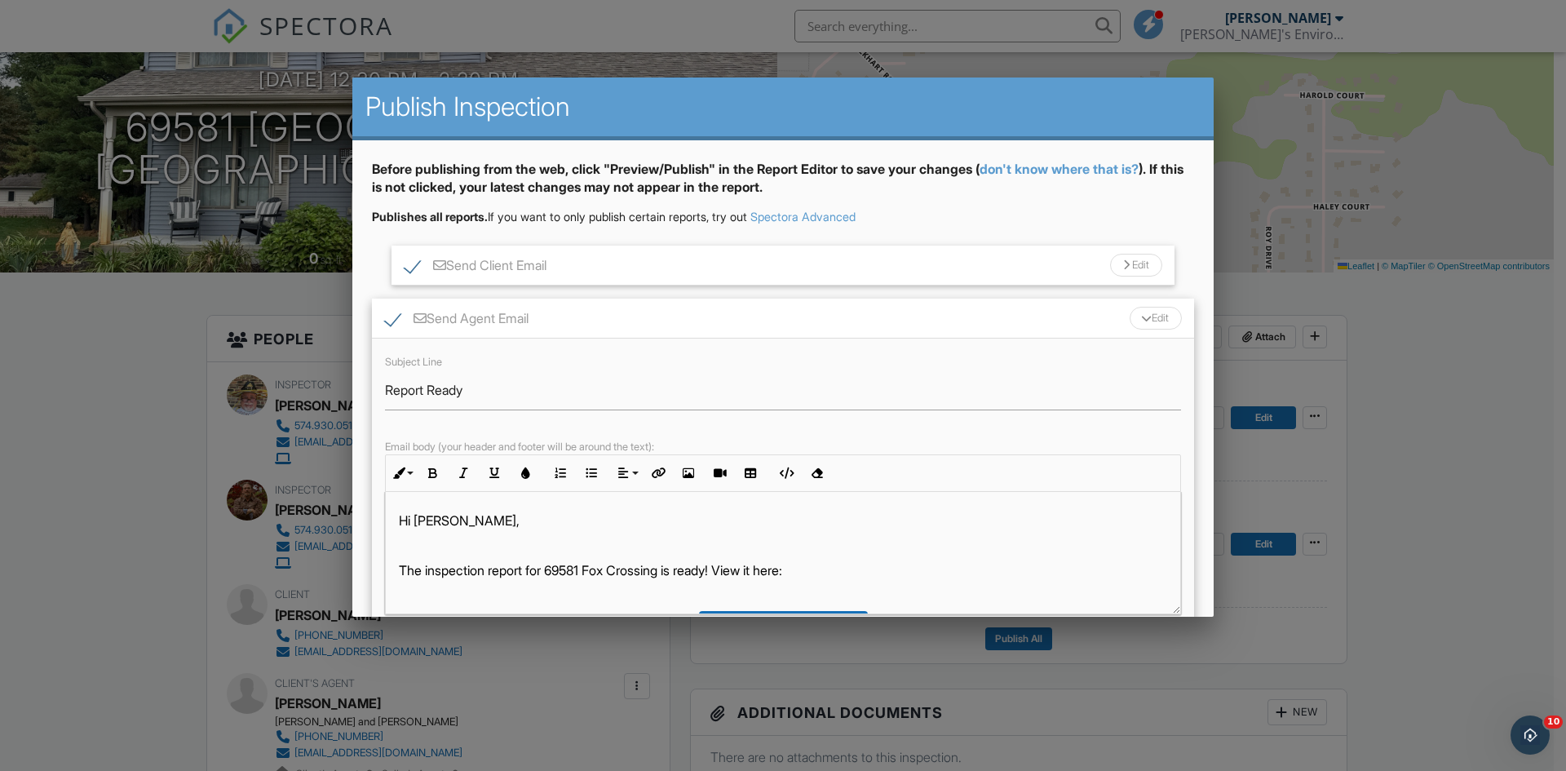
click at [412, 266] on label "Send Client Email" at bounding box center [476, 268] width 142 height 20
checkbox input "false"
click at [385, 319] on label "Send Agent Email" at bounding box center [457, 321] width 144 height 20
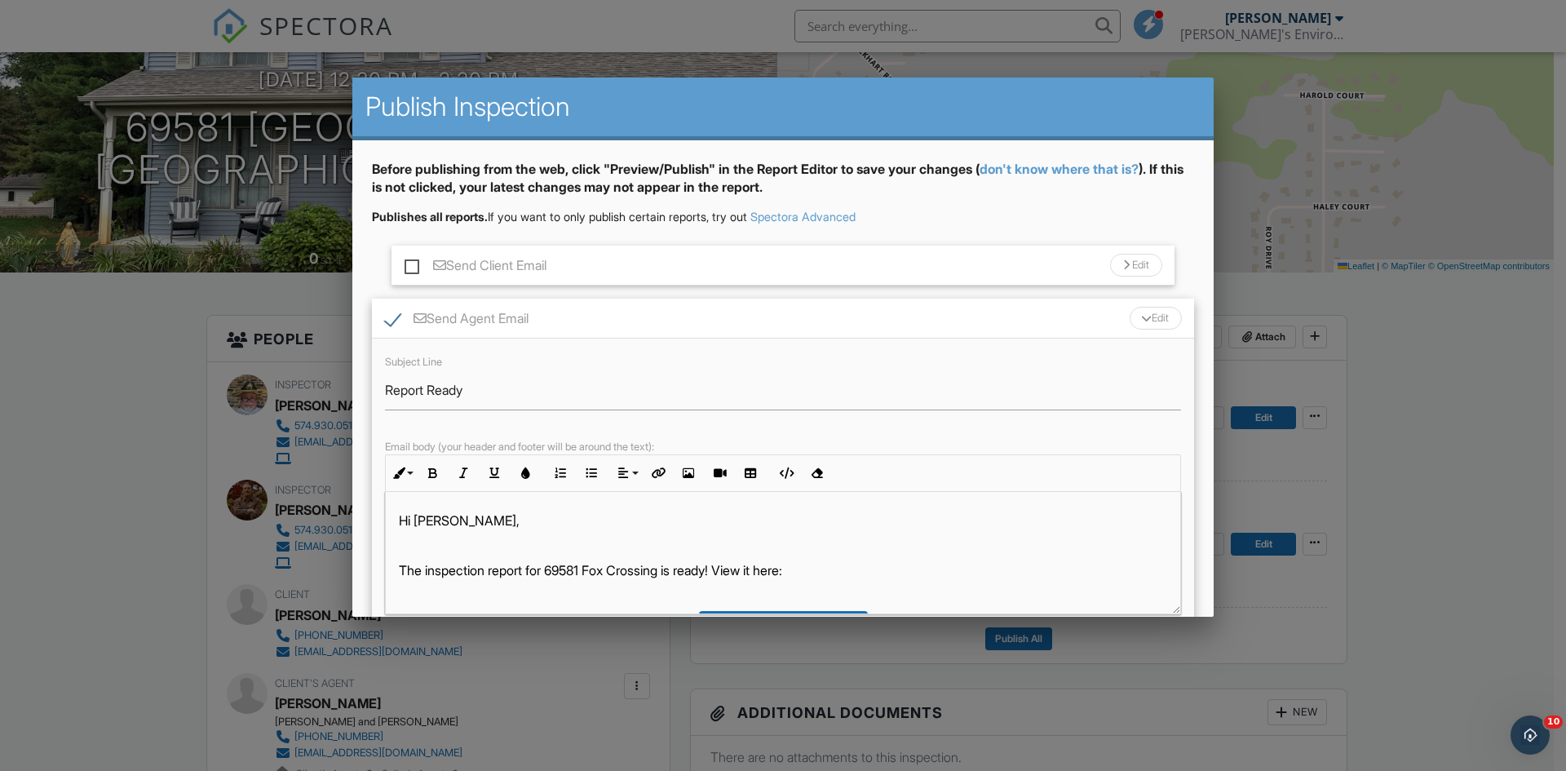
checkbox input "false"
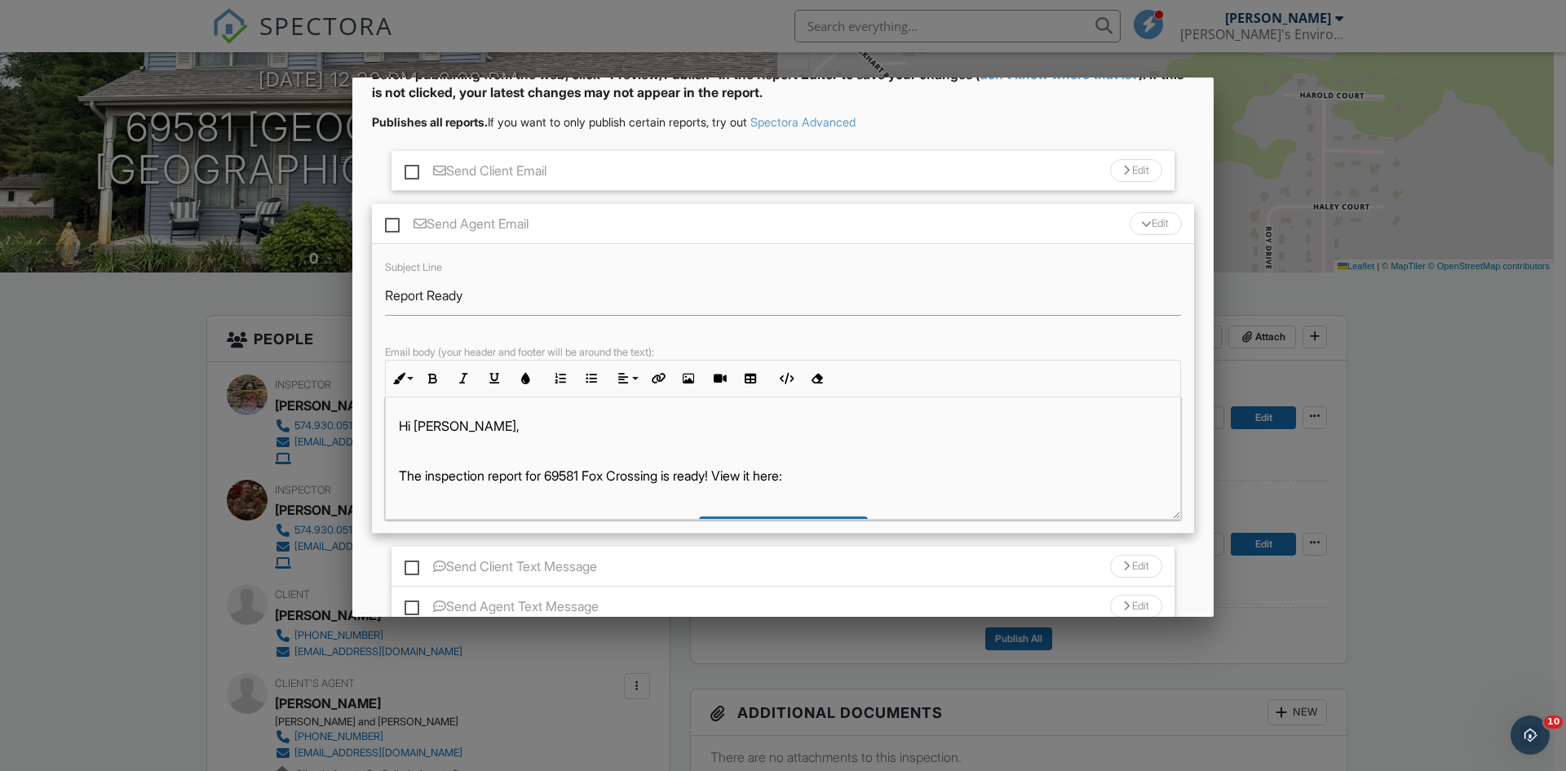
scroll to position [222, 0]
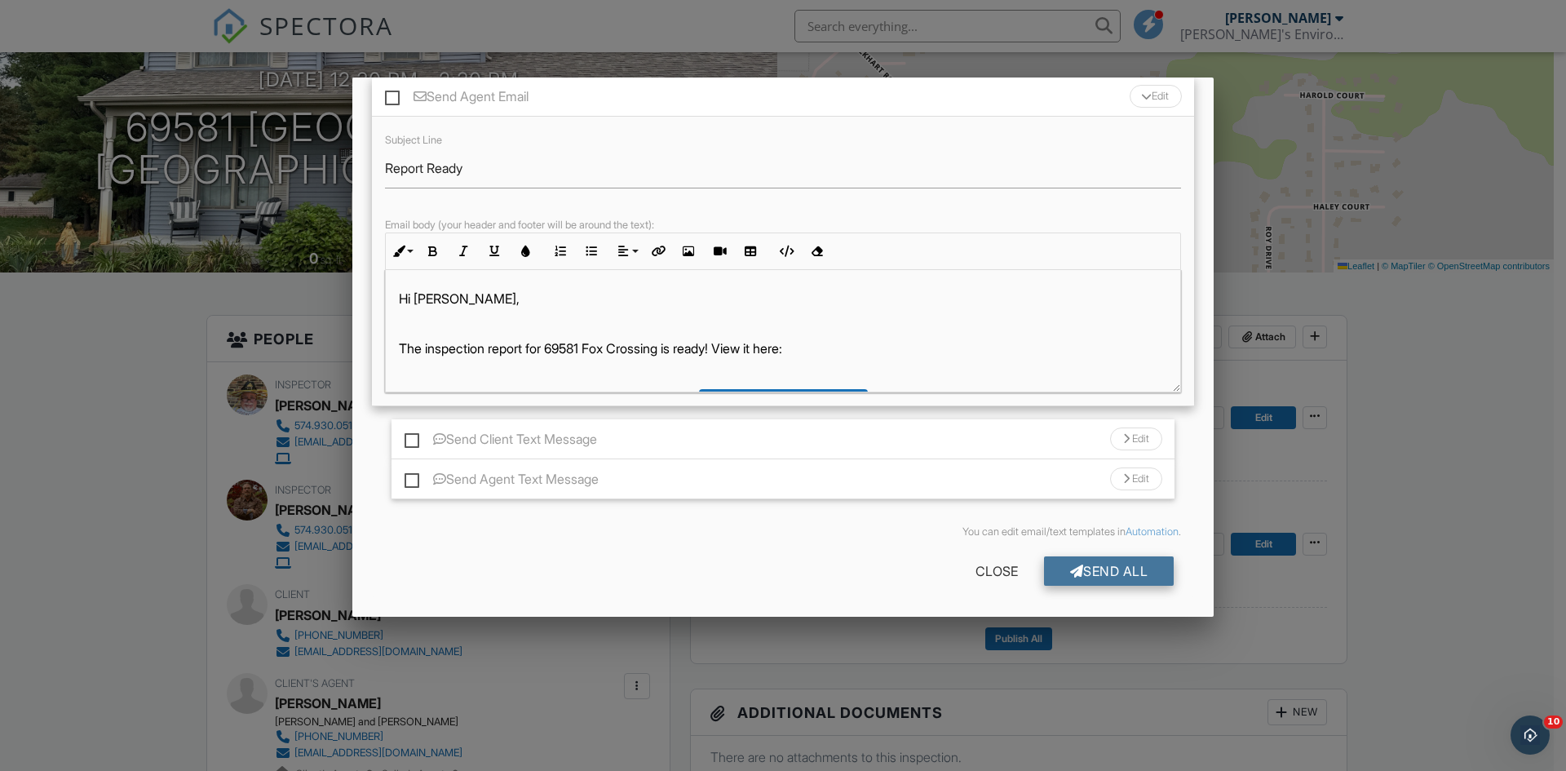
click at [1095, 564] on div "Send All" at bounding box center [1109, 570] width 131 height 29
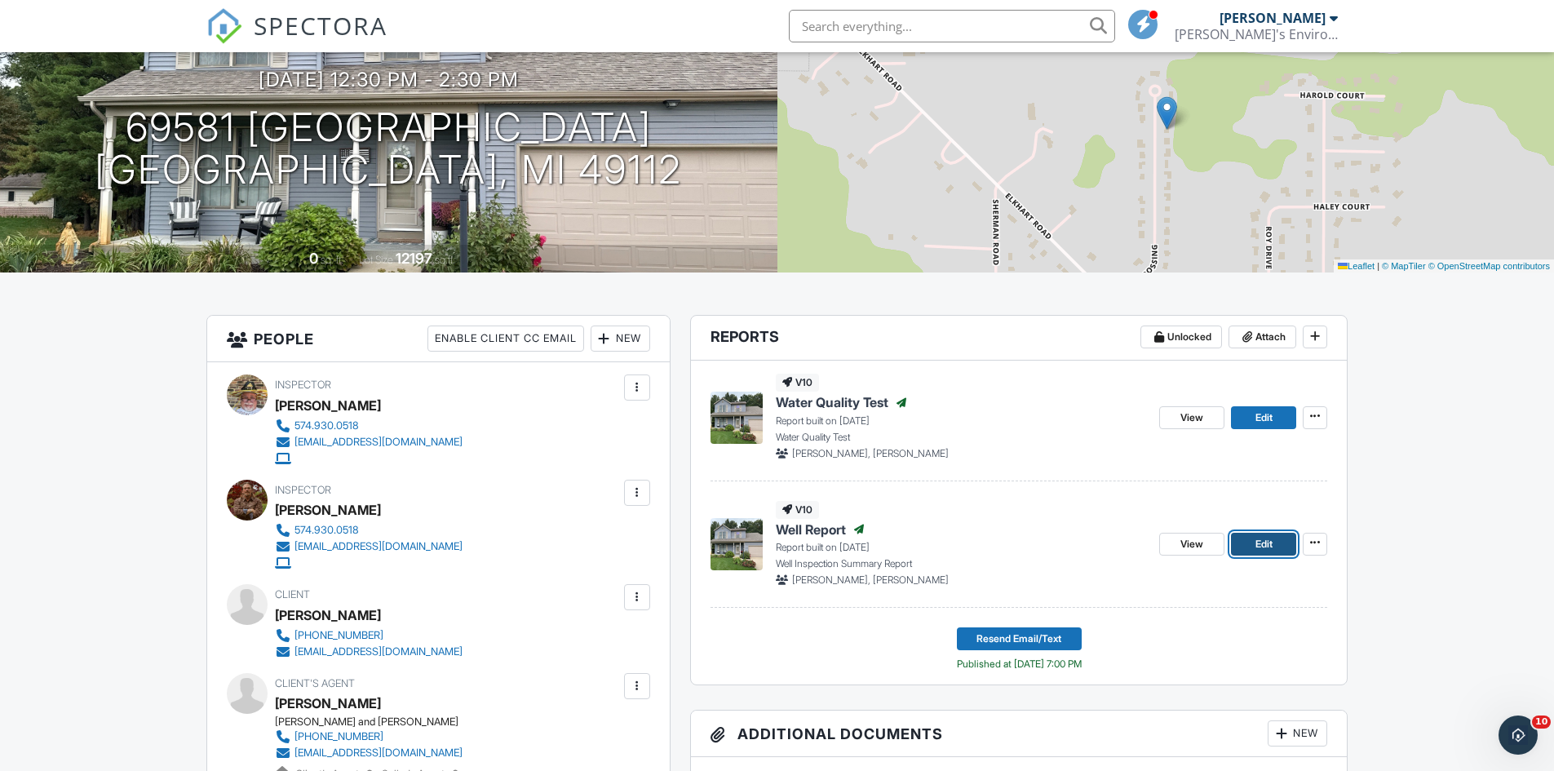
click at [1271, 547] on span "Edit" at bounding box center [1263, 544] width 17 height 16
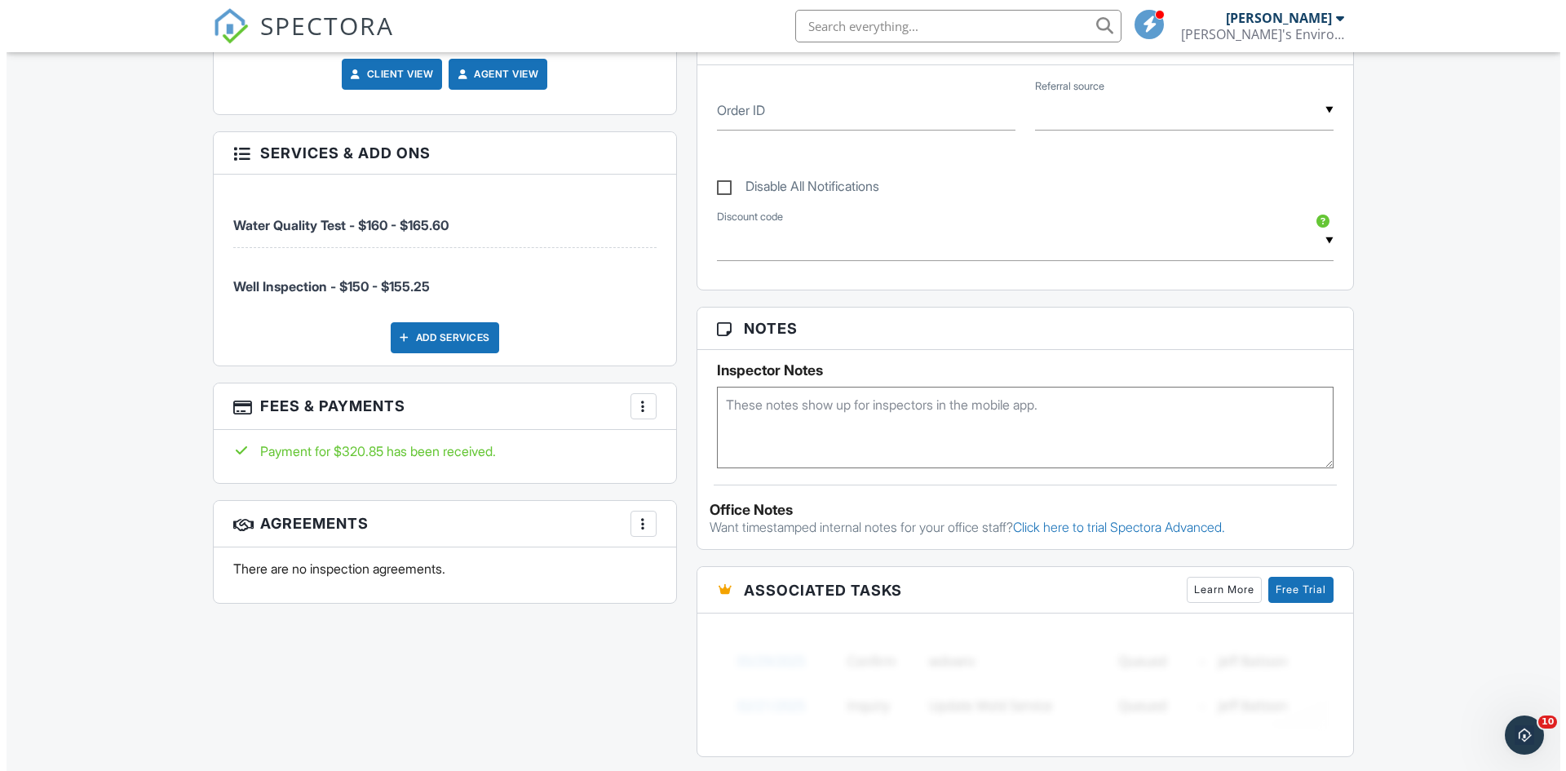
scroll to position [979, 0]
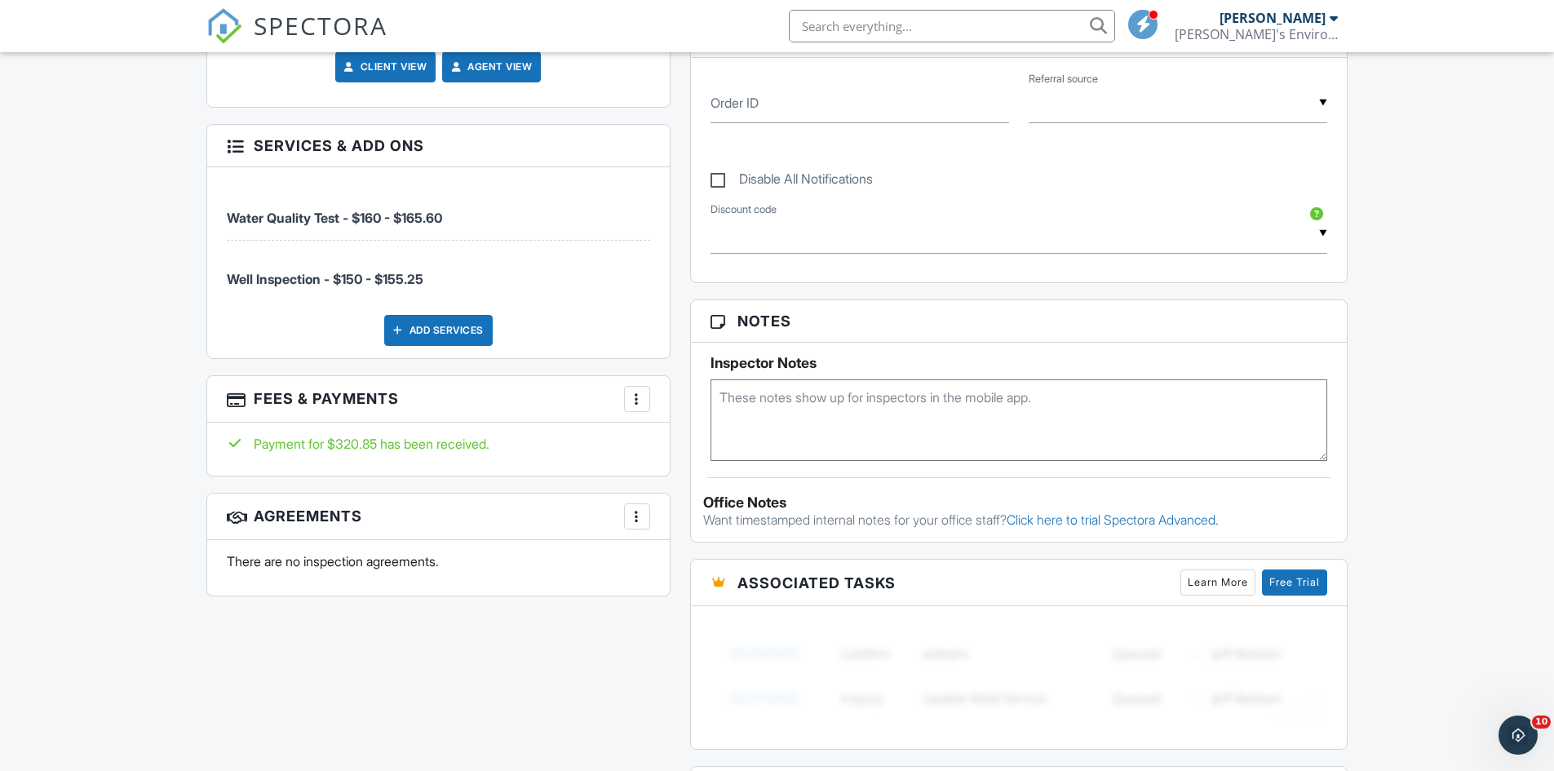
click at [634, 394] on div at bounding box center [637, 399] width 16 height 16
click at [666, 447] on li "Edit Fees & Payments" at bounding box center [719, 448] width 170 height 41
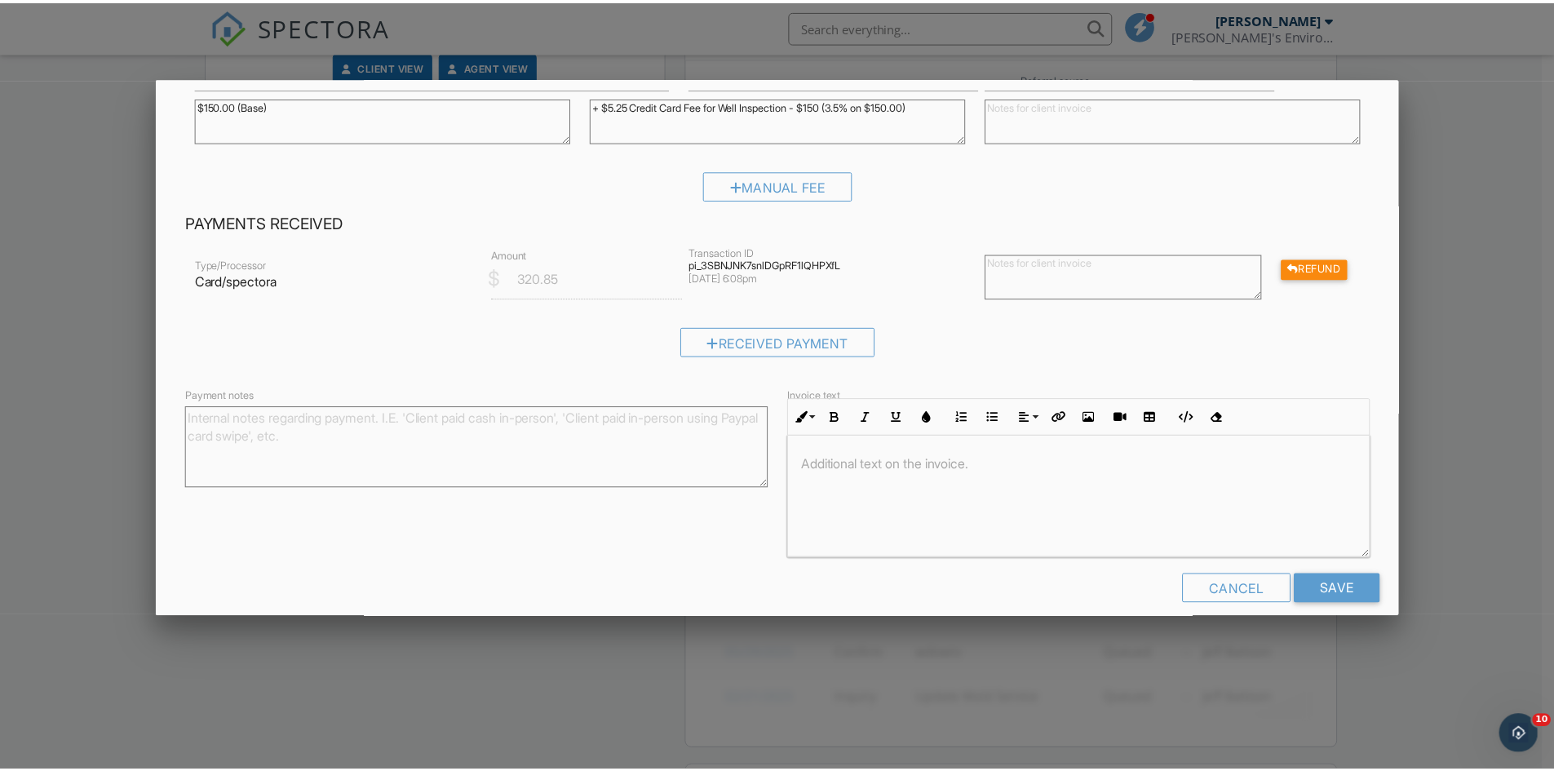
scroll to position [310, 0]
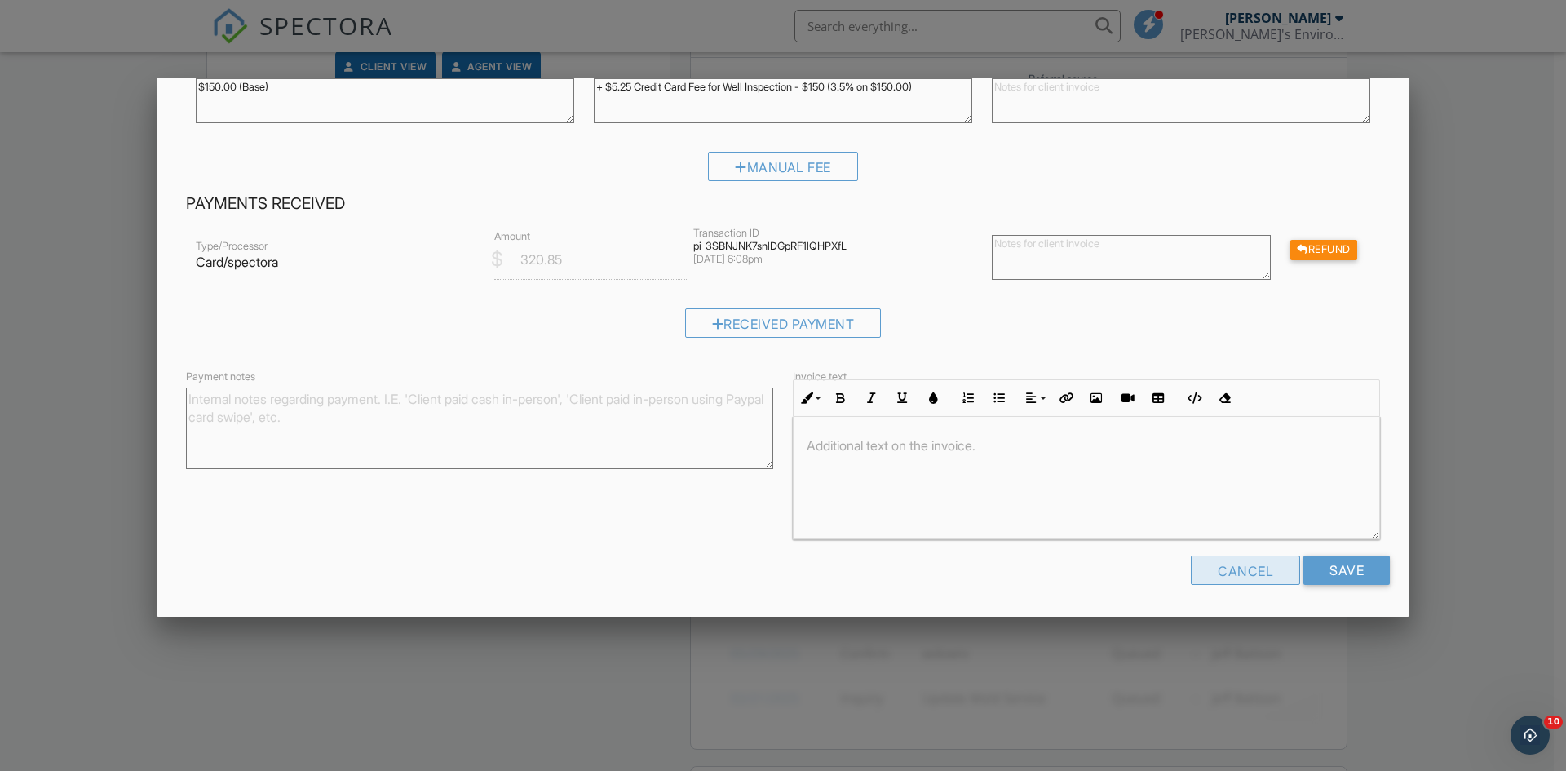
click at [1215, 568] on div "Cancel" at bounding box center [1245, 569] width 109 height 29
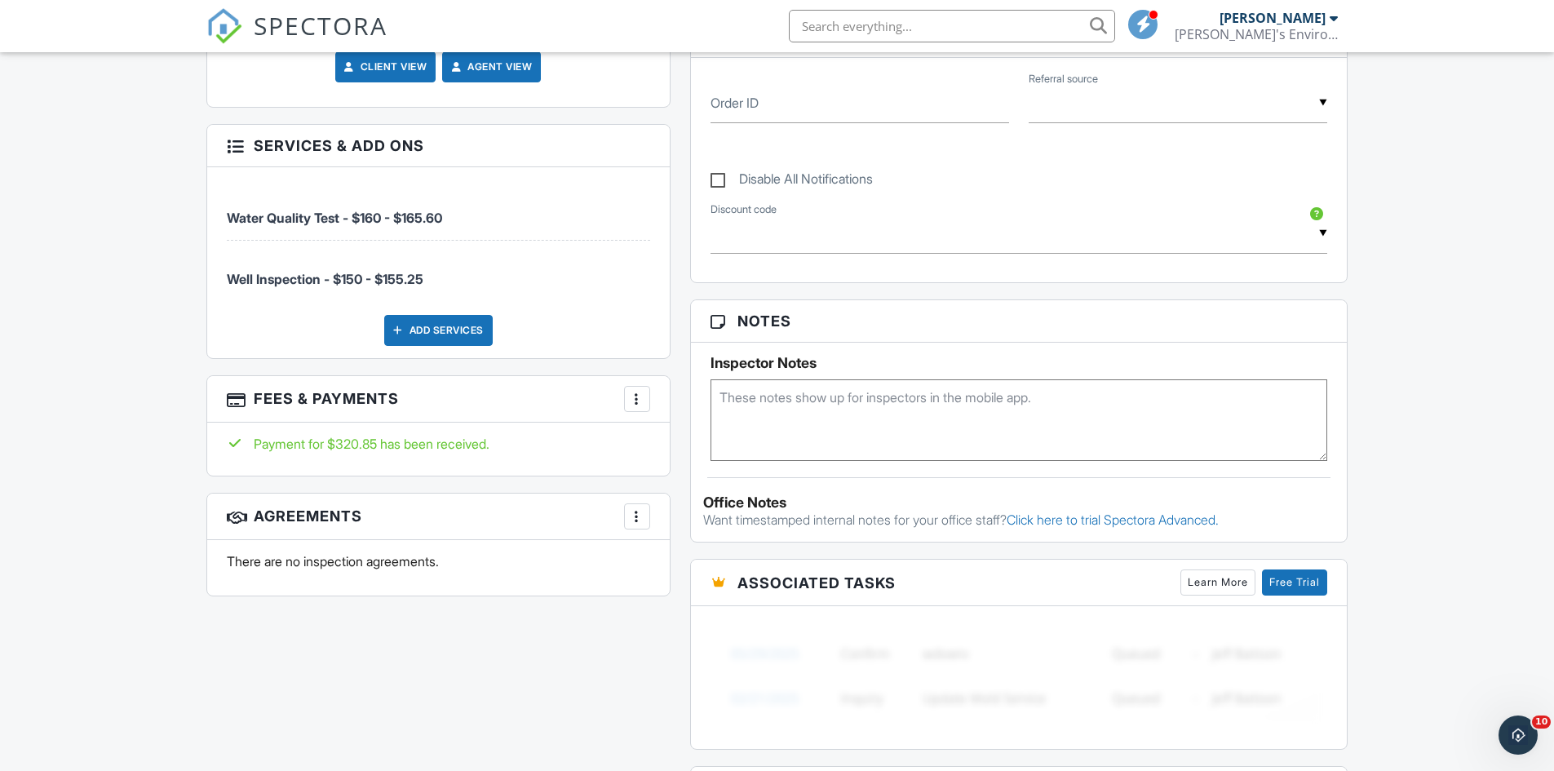
click at [638, 397] on div at bounding box center [637, 399] width 16 height 16
click at [697, 535] on li "View Invoice" at bounding box center [719, 530] width 170 height 41
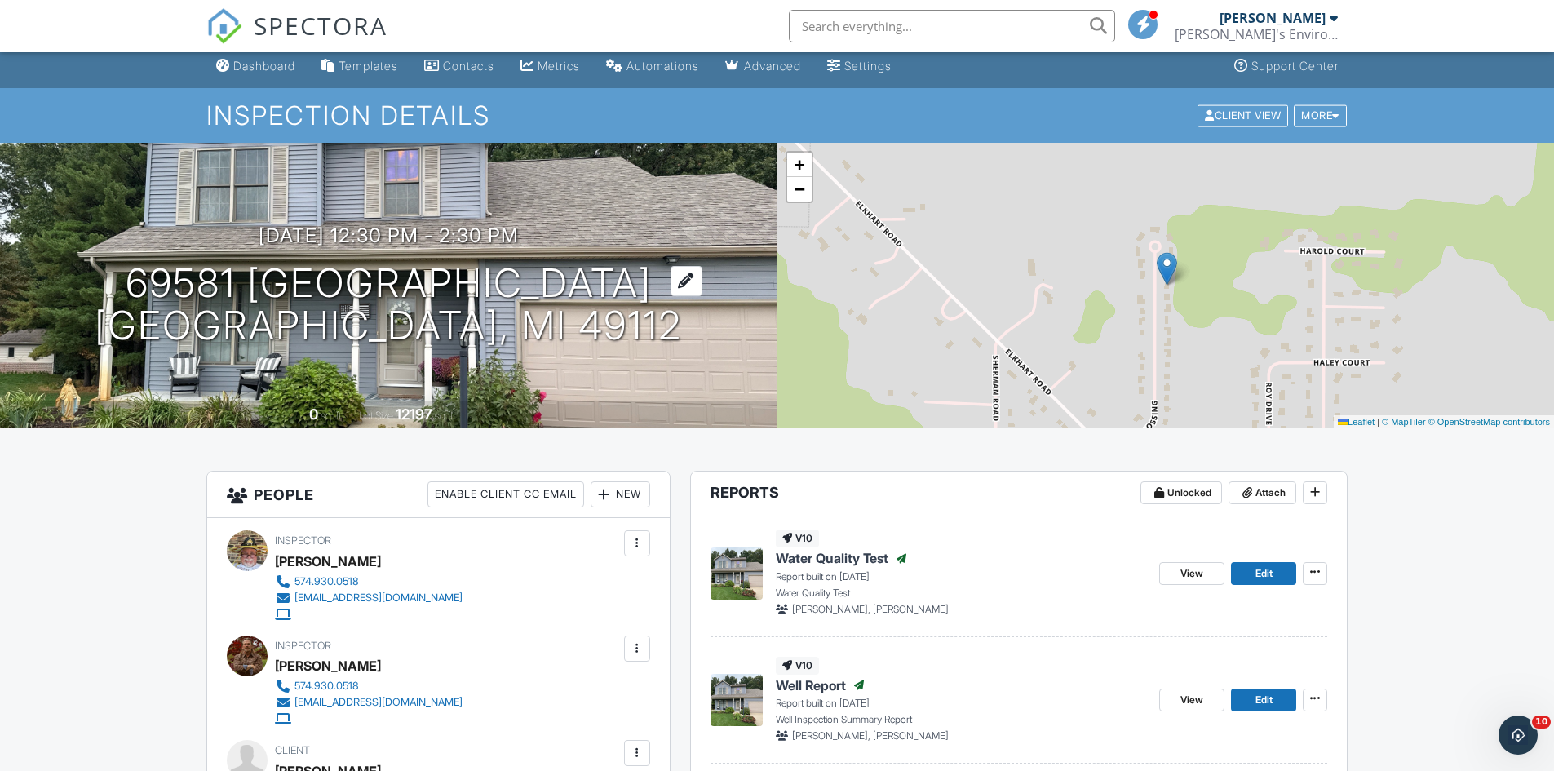
scroll to position [0, 0]
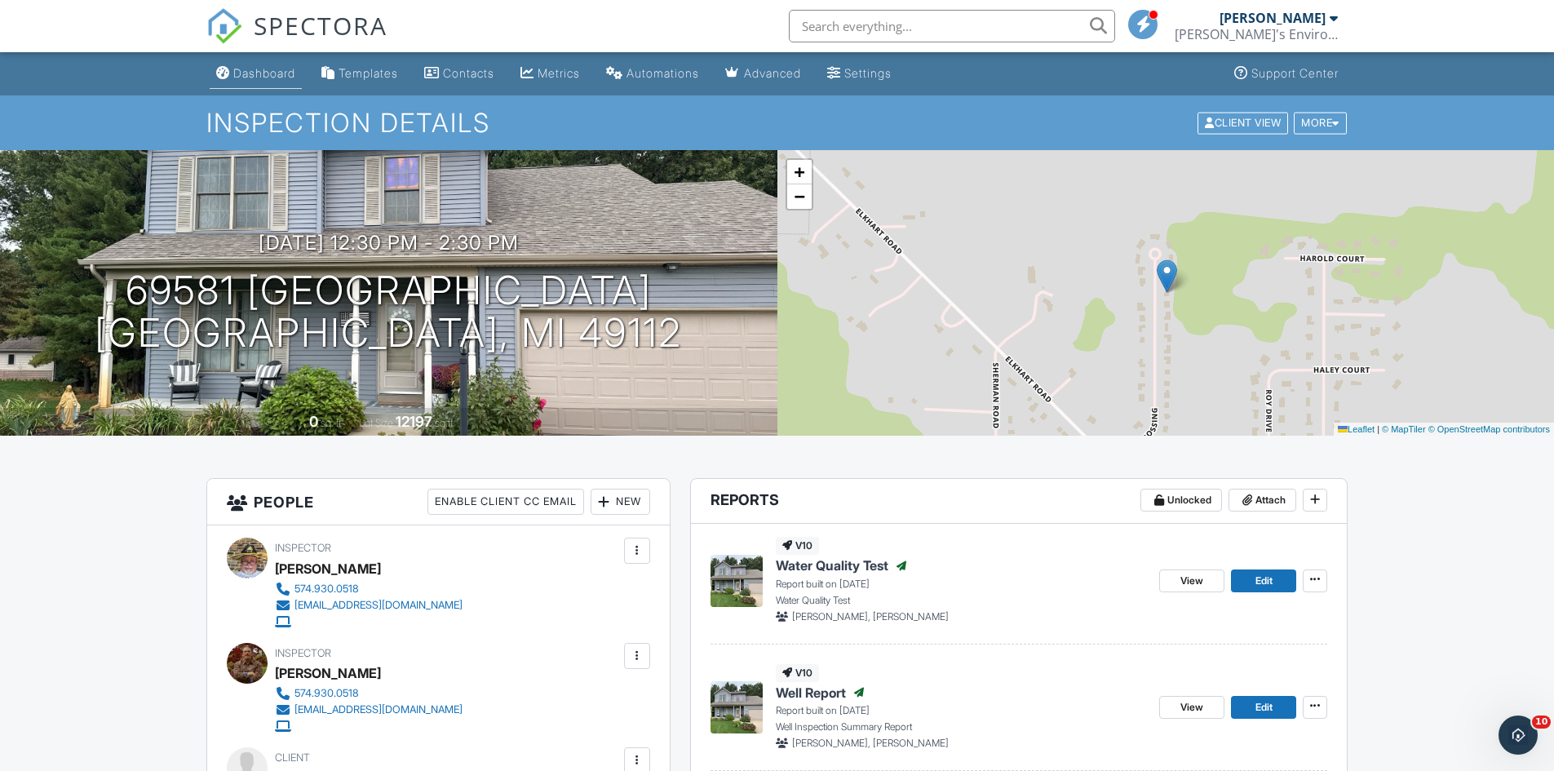
click at [252, 69] on div "Dashboard" at bounding box center [264, 73] width 62 height 14
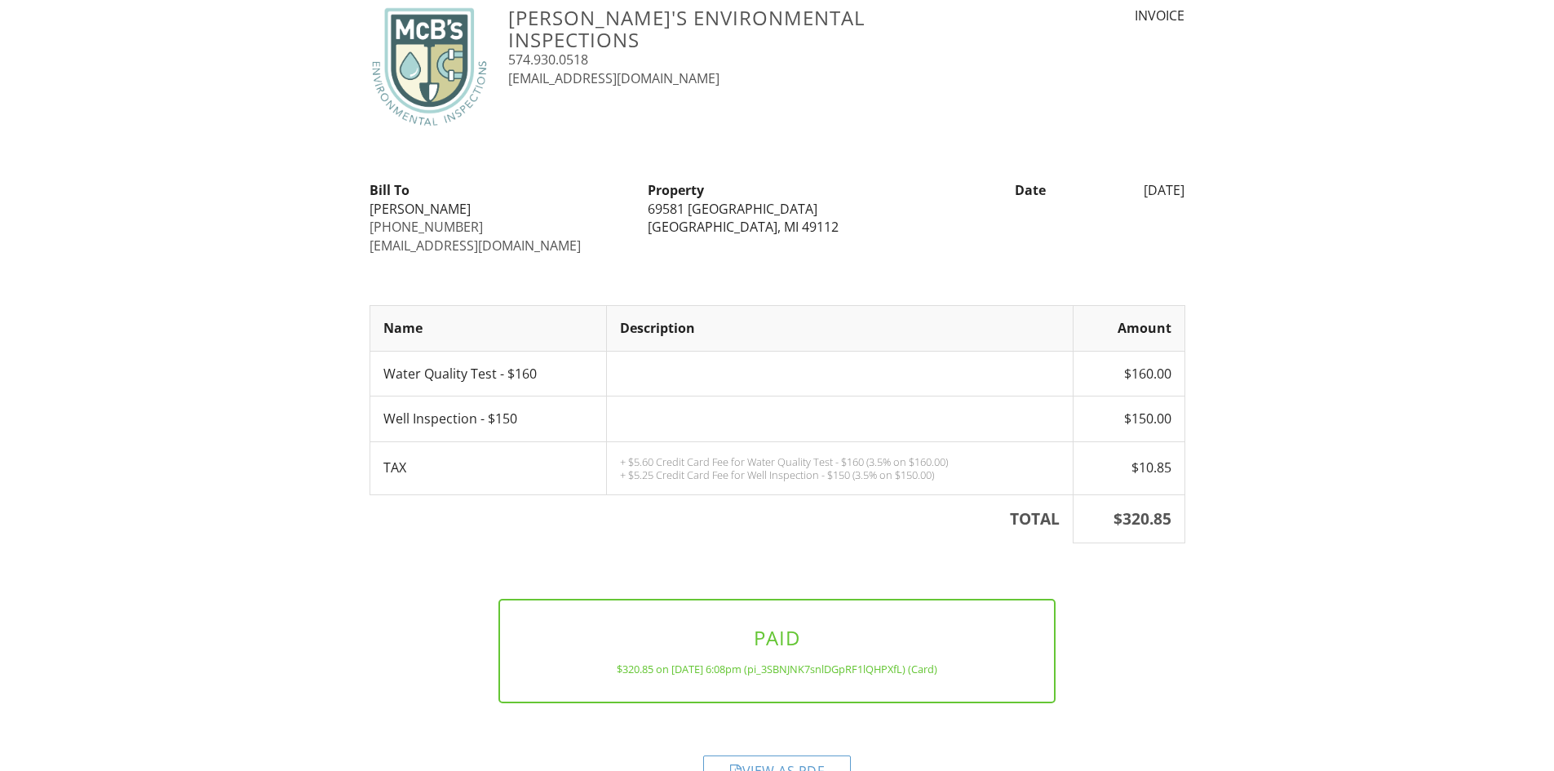
scroll to position [87, 0]
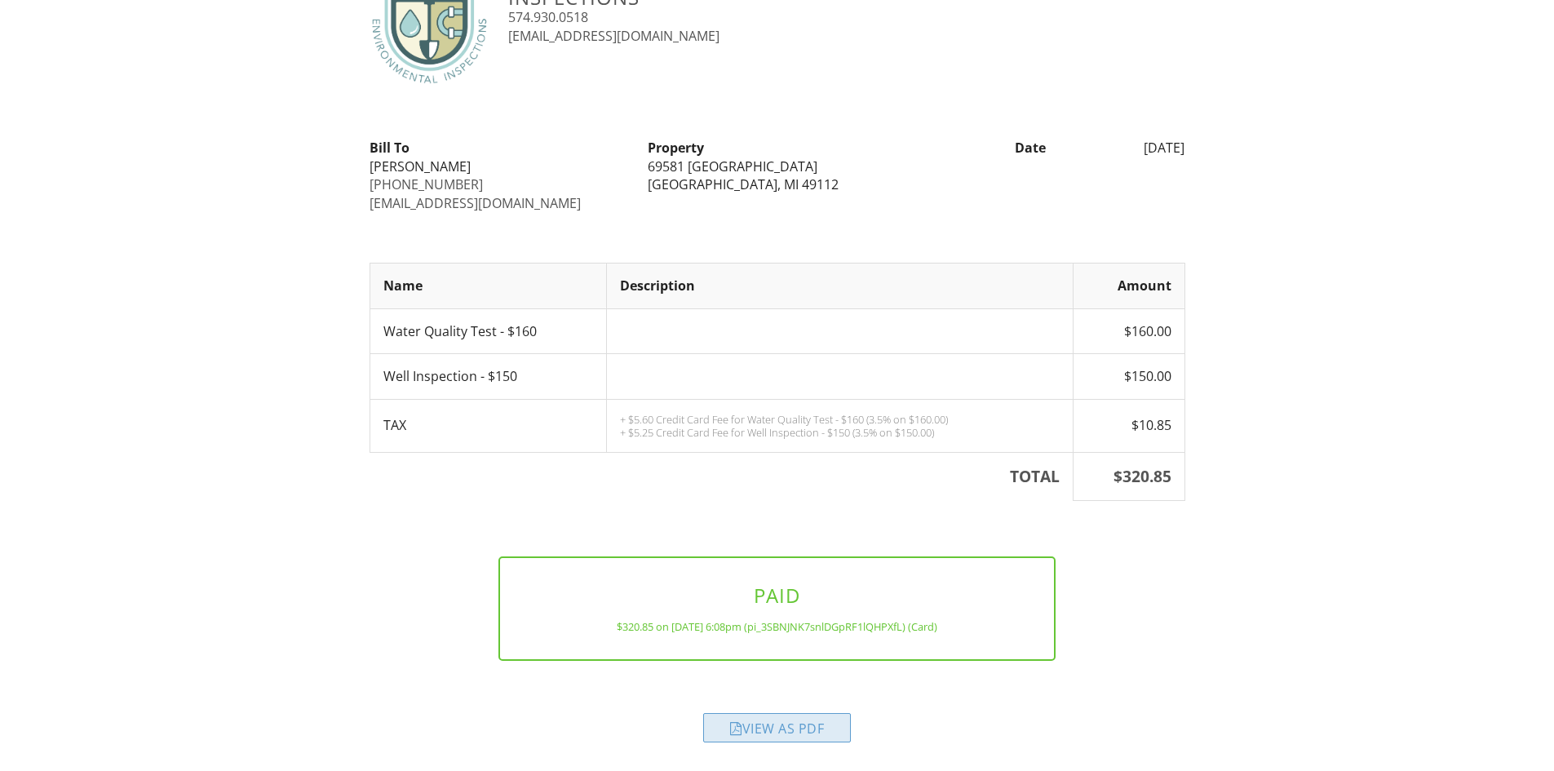
click at [803, 730] on div "View as PDF" at bounding box center [777, 727] width 148 height 29
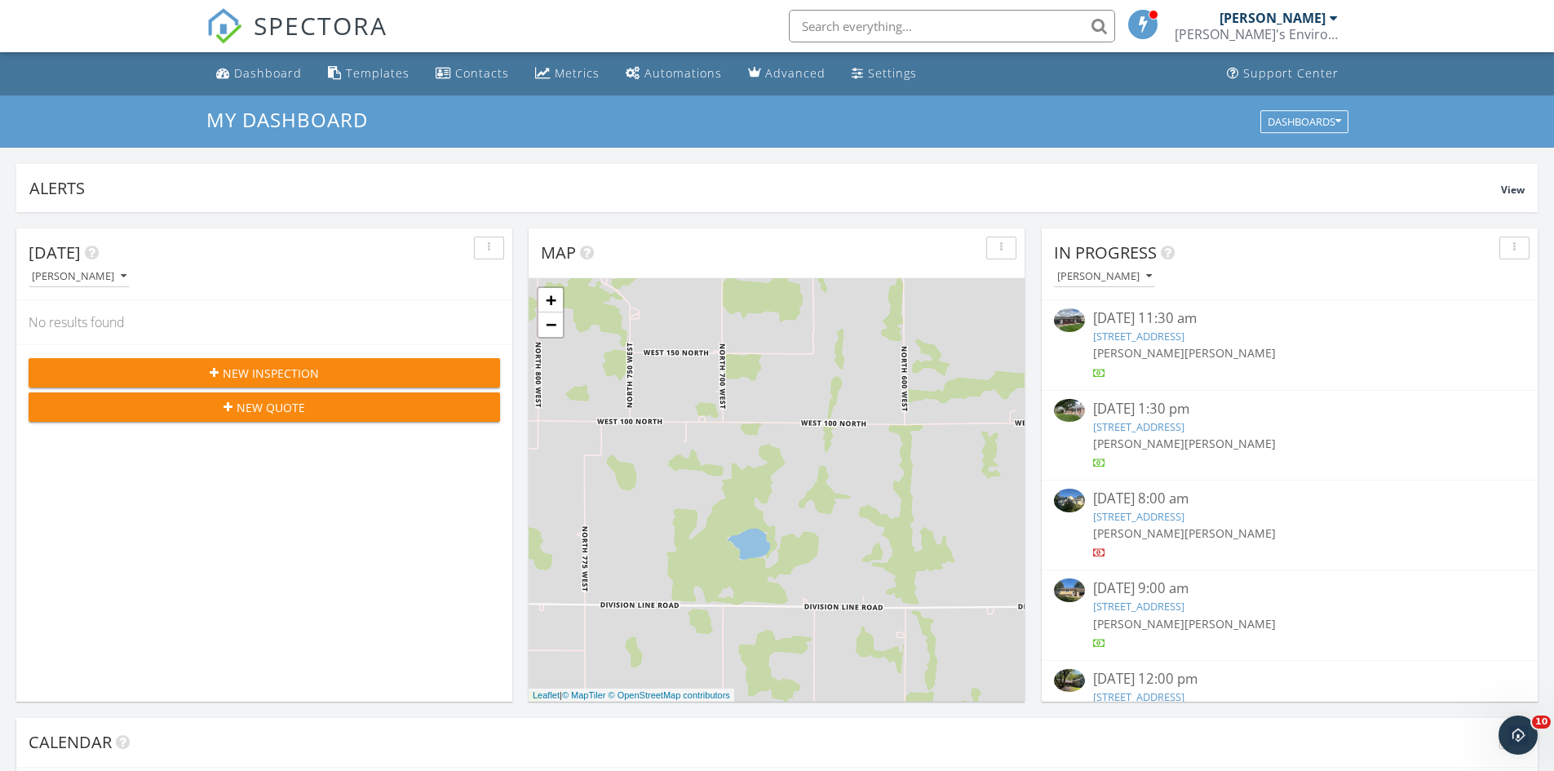
click at [1158, 428] on link "16317 Chickory Ct, Granger, IN 46530" at bounding box center [1138, 426] width 91 height 15
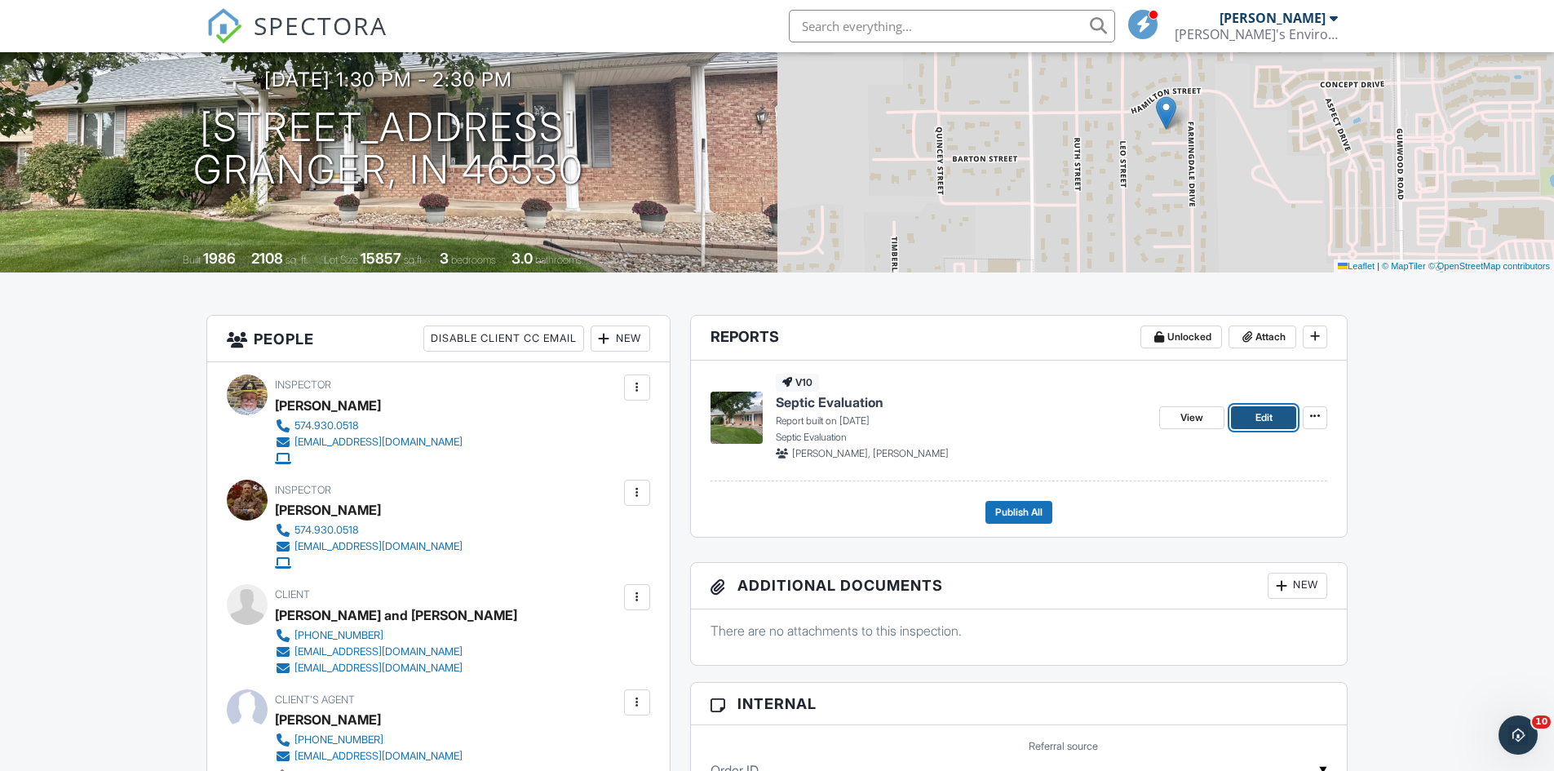
click at [1265, 412] on span "Edit" at bounding box center [1263, 417] width 17 height 16
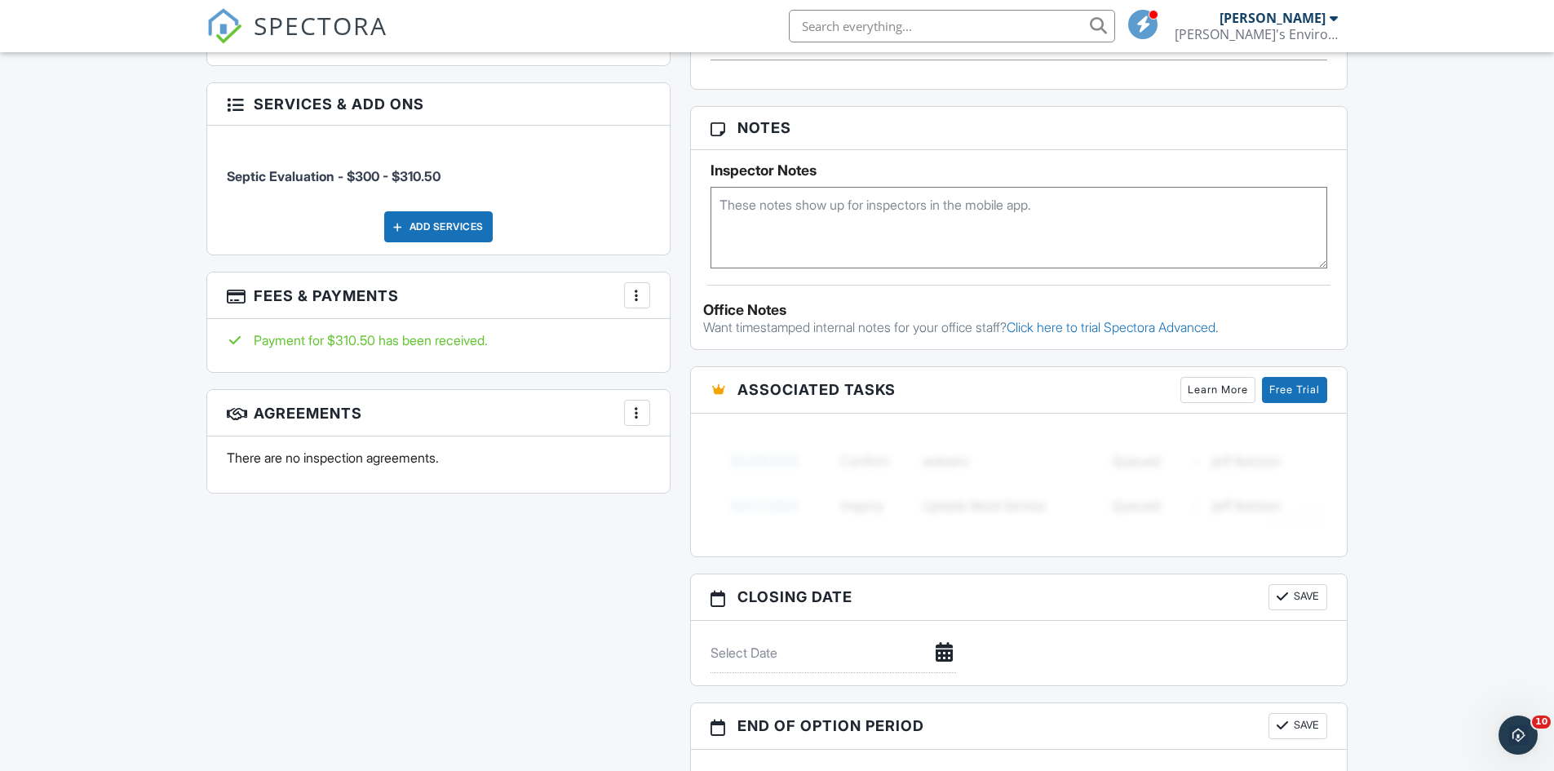
scroll to position [1060, 0]
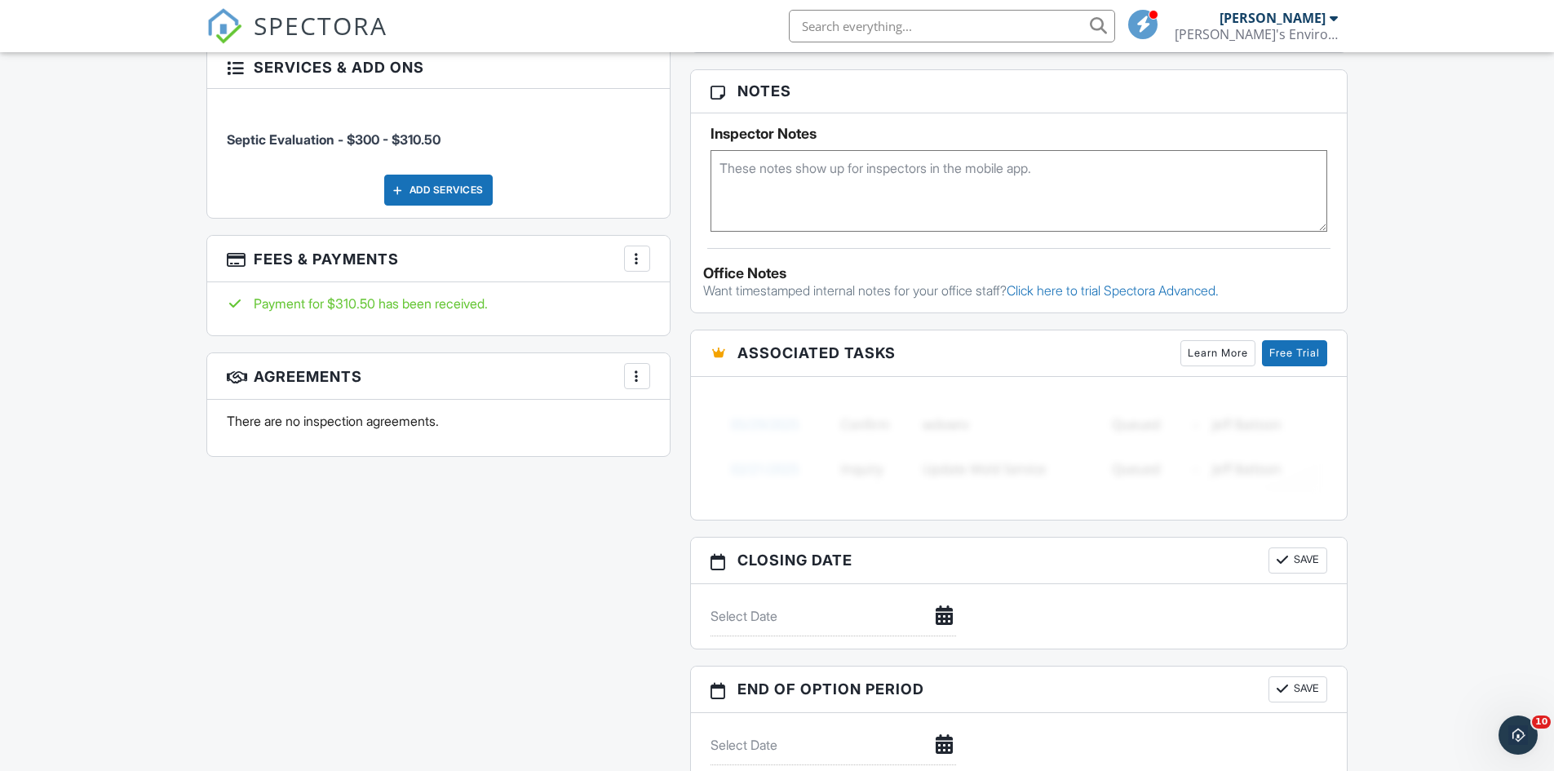
click at [635, 259] on div at bounding box center [637, 258] width 16 height 16
click at [679, 385] on li "View Invoice" at bounding box center [719, 389] width 170 height 41
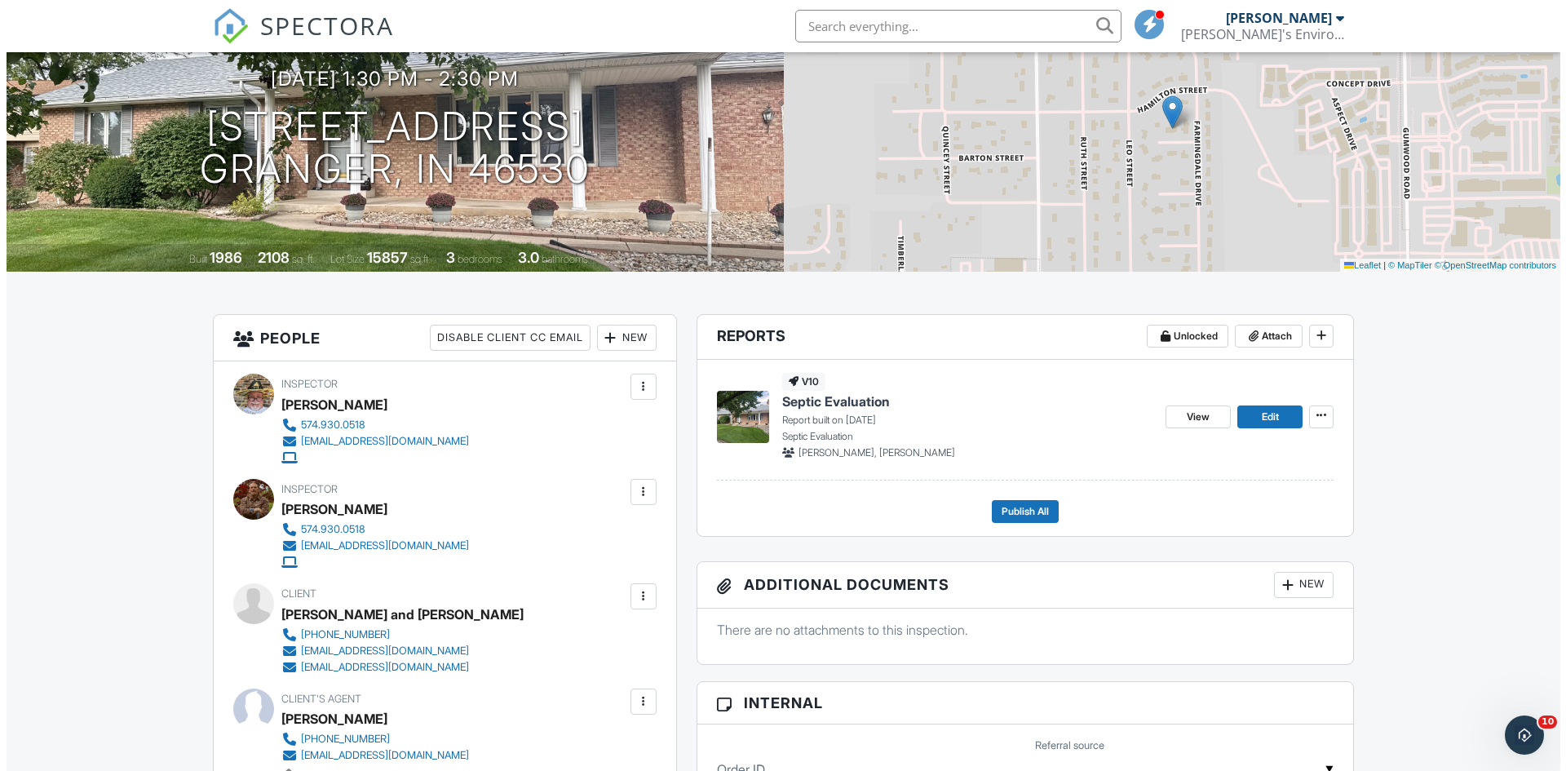
scroll to position [163, 0]
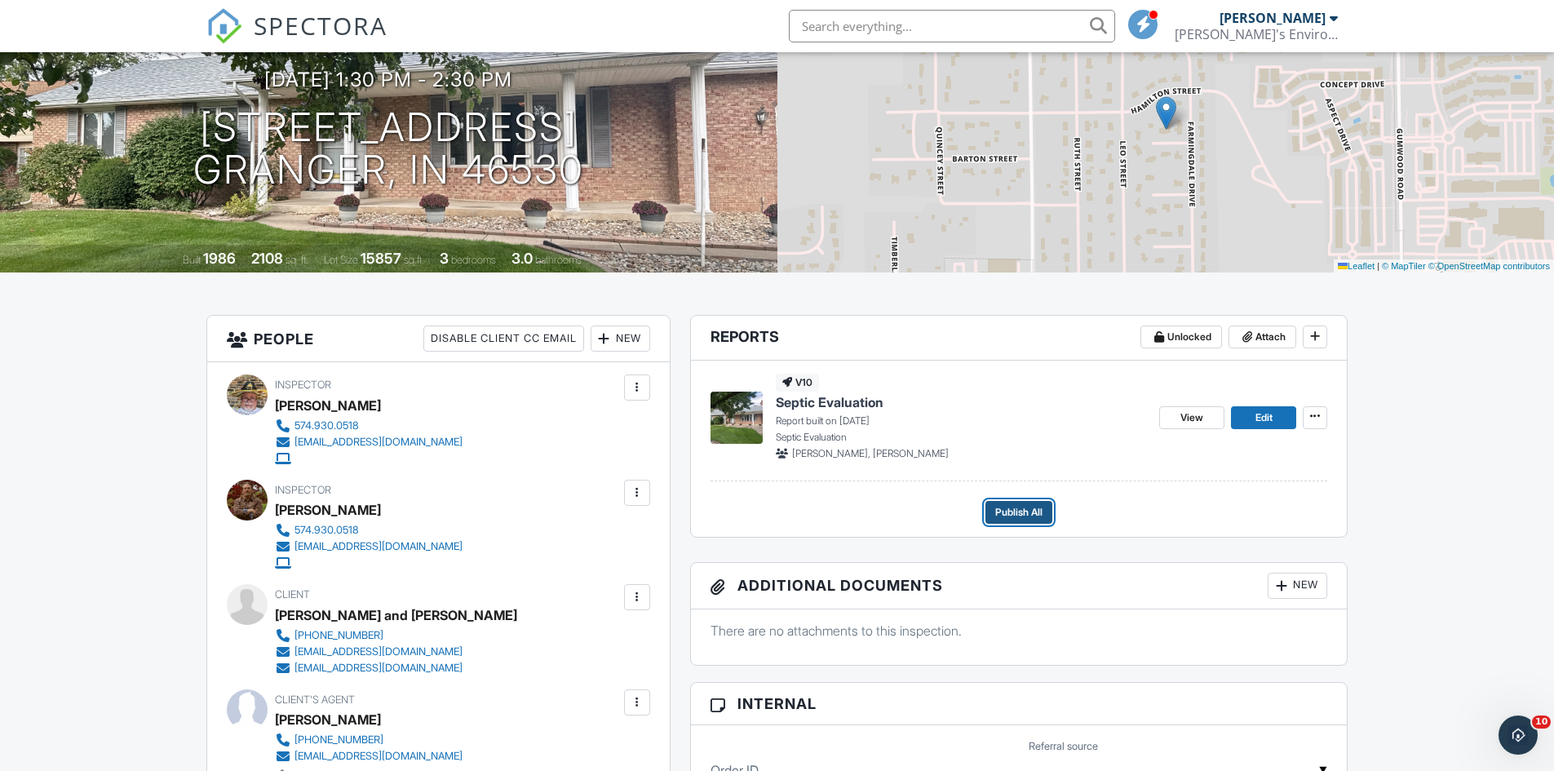
click at [1024, 511] on span "Publish All" at bounding box center [1018, 512] width 47 height 16
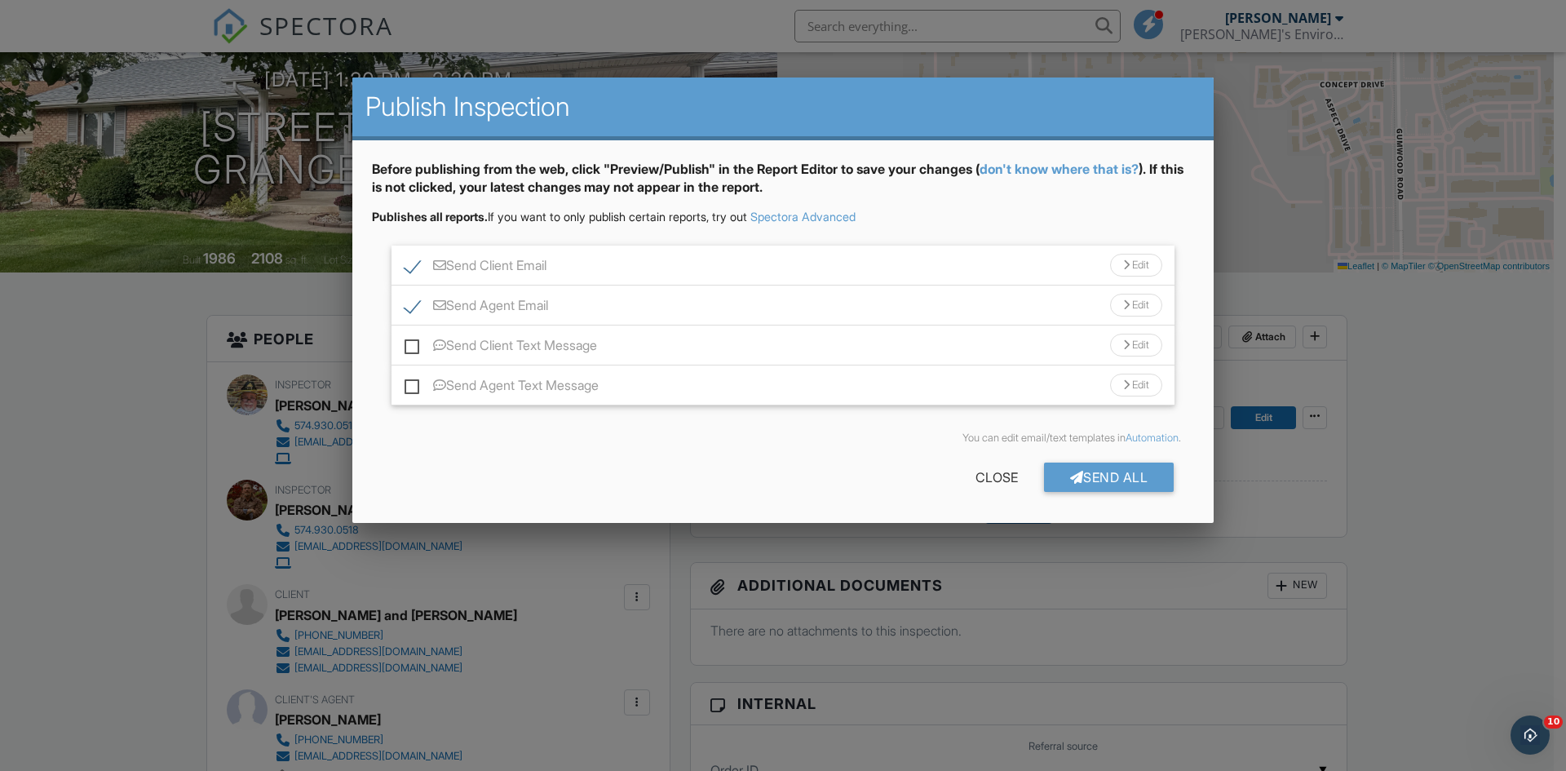
click at [418, 267] on label "Send Client Email" at bounding box center [476, 268] width 142 height 20
checkbox input "false"
click at [413, 298] on label "Send Agent Email" at bounding box center [477, 308] width 144 height 20
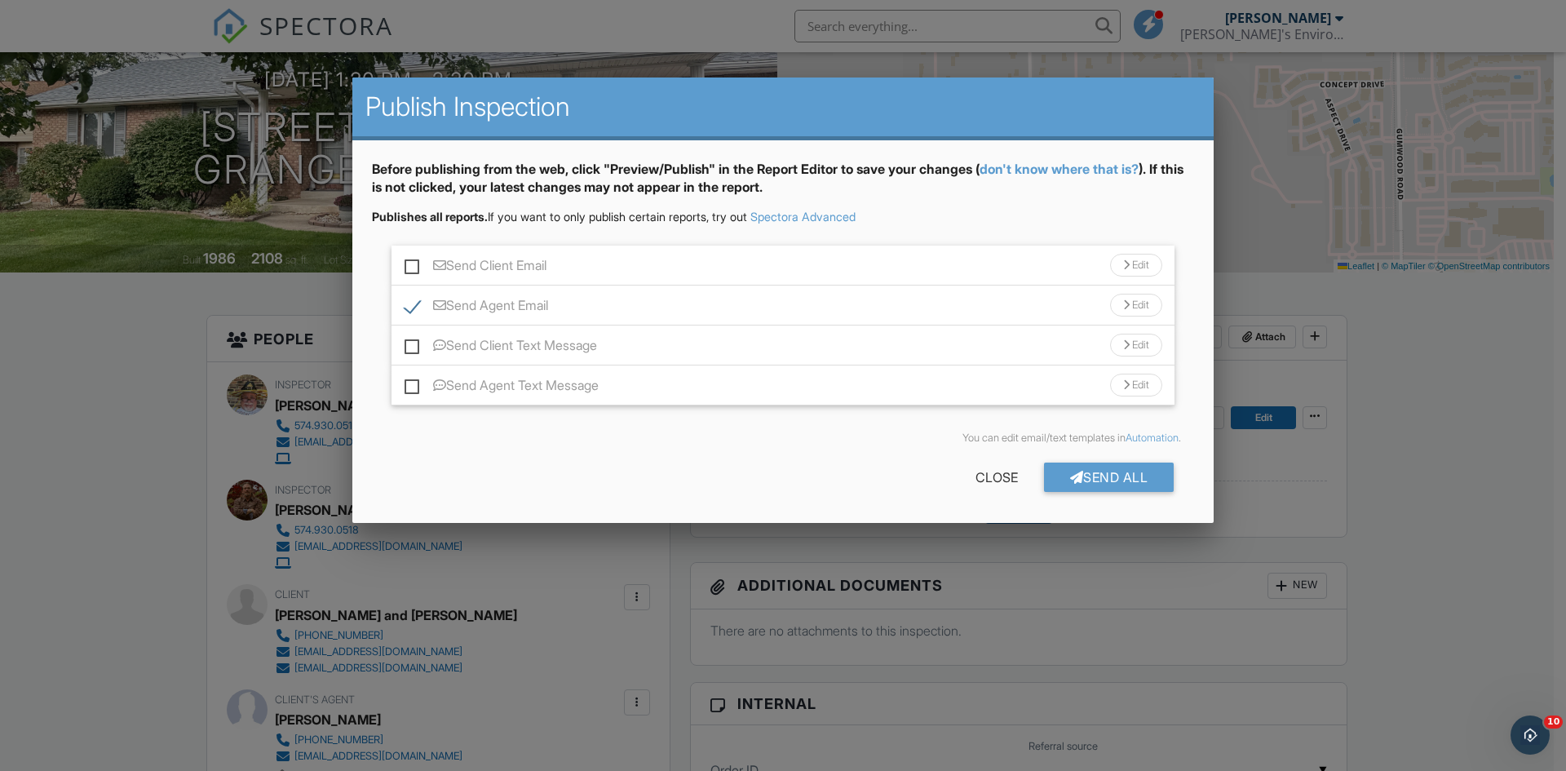
checkbox input "false"
click at [1082, 473] on div "Send All" at bounding box center [1109, 476] width 131 height 29
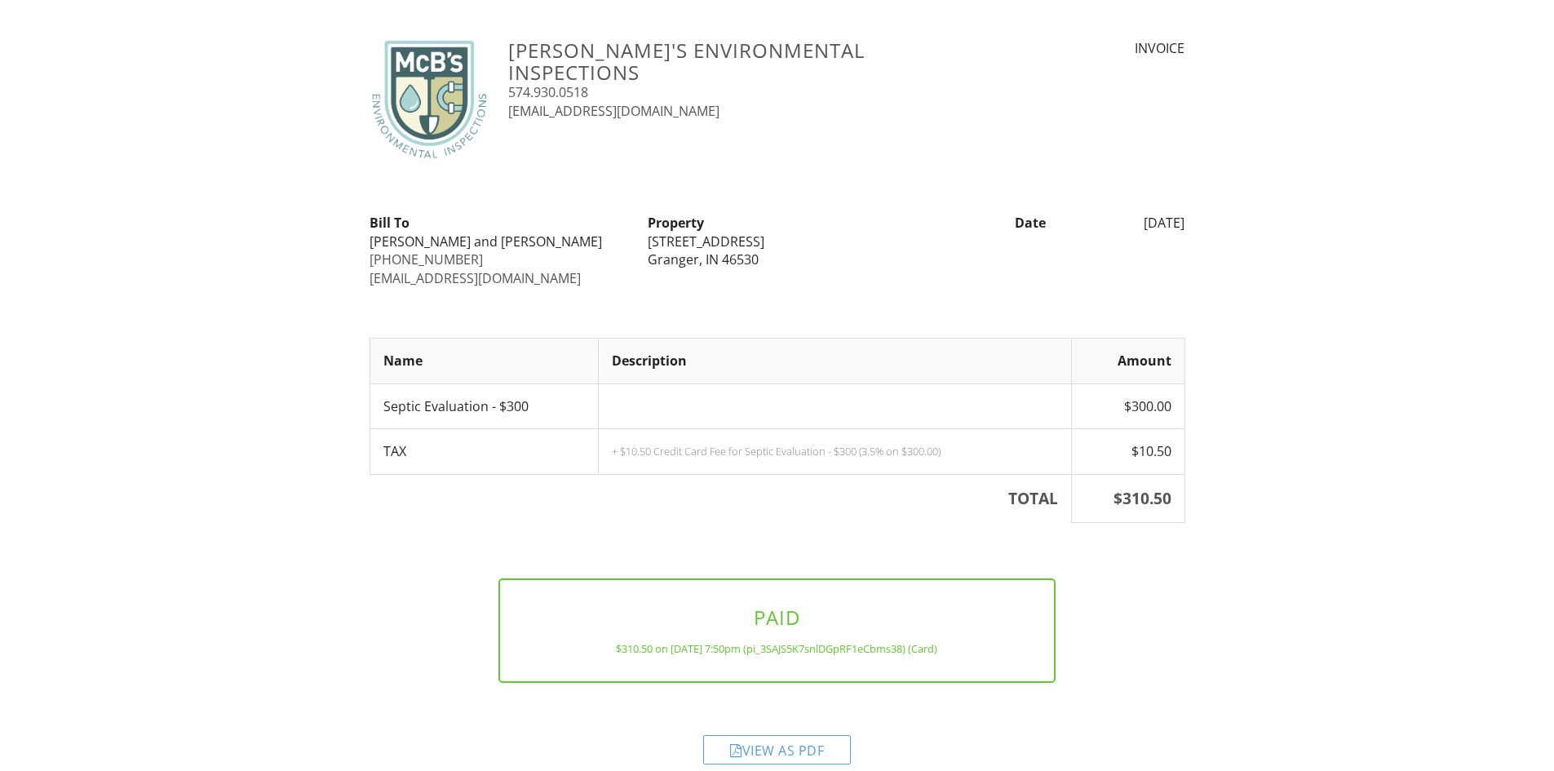
scroll to position [34, 0]
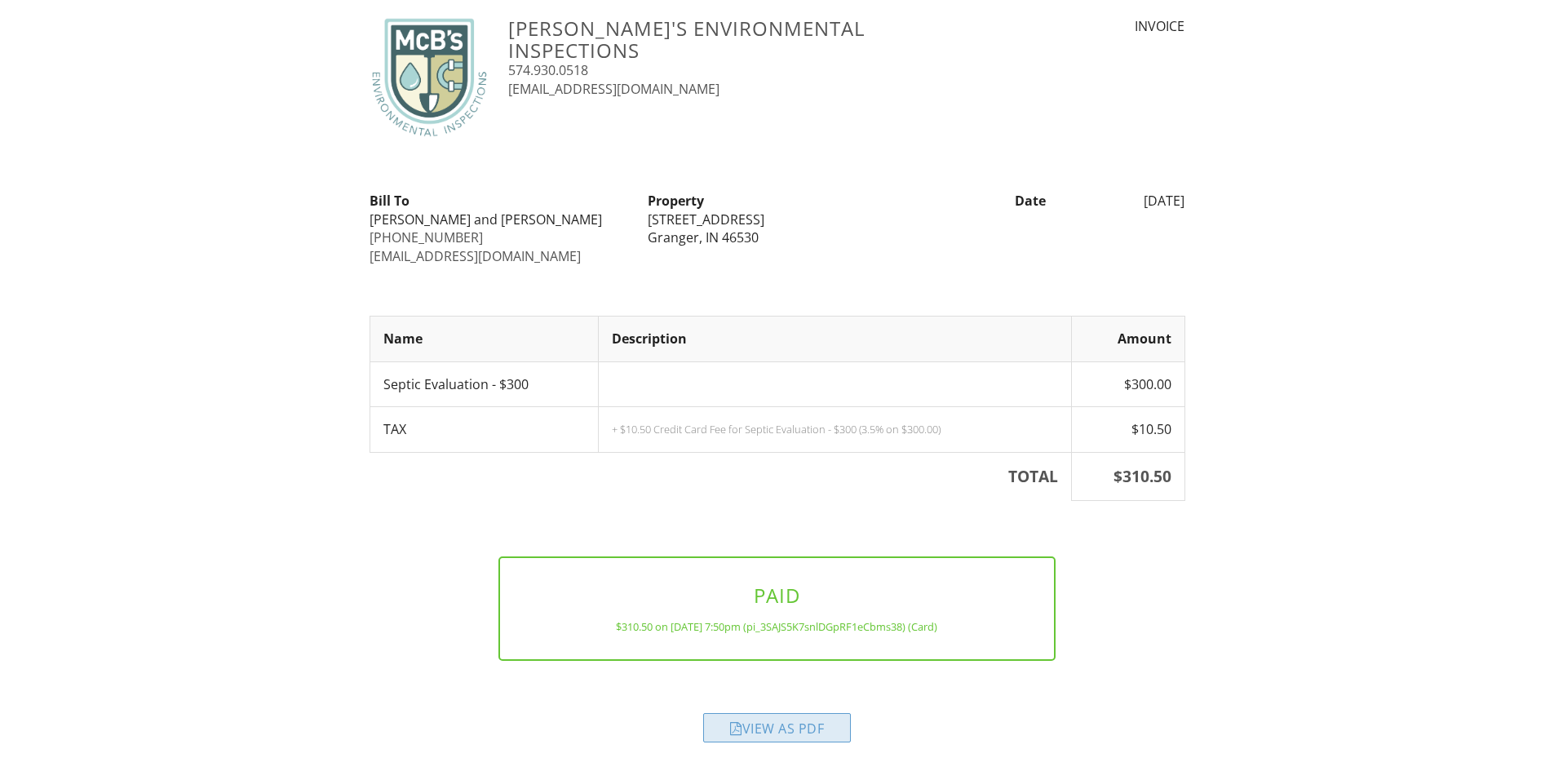
click at [781, 735] on div "View as PDF" at bounding box center [777, 727] width 148 height 29
